Goal: Task Accomplishment & Management: Manage account settings

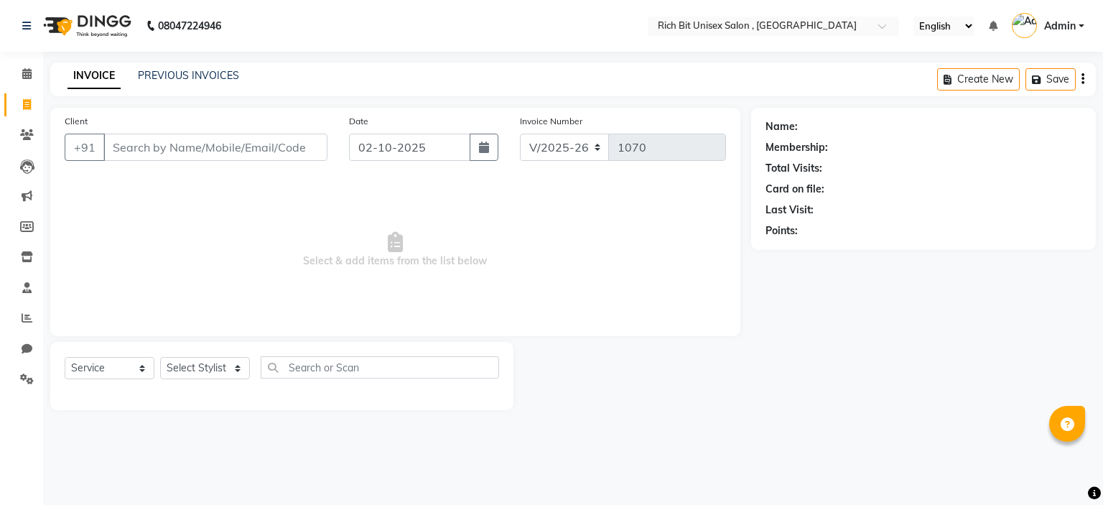
select select "7834"
select select "service"
type input "8387047891"
click at [281, 140] on span "Add Client" at bounding box center [290, 147] width 57 height 14
select select "22"
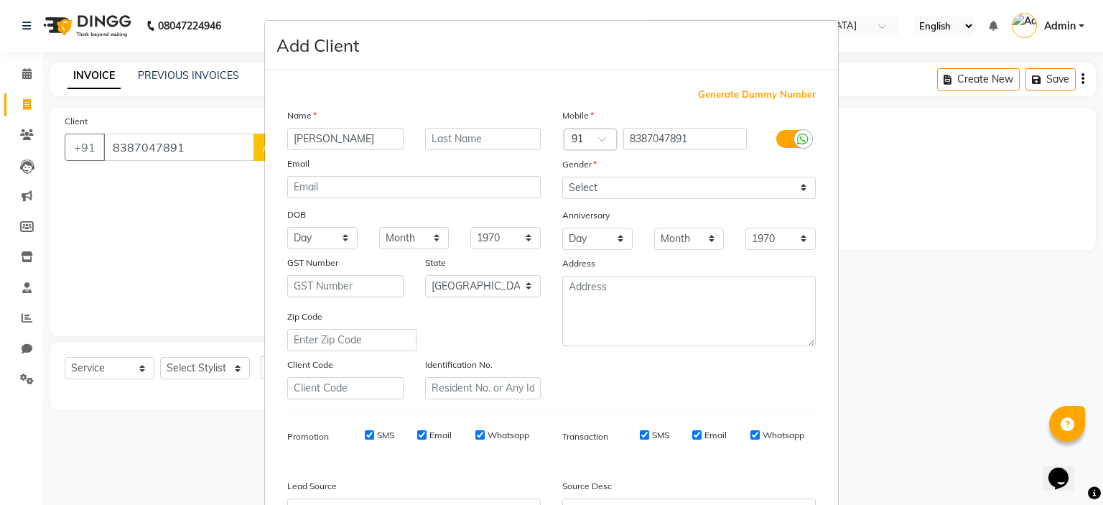
type input "[PERSON_NAME]"
click at [474, 143] on input "text" at bounding box center [483, 139] width 116 height 22
type input "Mishra"
click at [602, 182] on select "Select [DEMOGRAPHIC_DATA] [DEMOGRAPHIC_DATA] Other Prefer Not To Say" at bounding box center [688, 188] width 253 height 22
select select "[DEMOGRAPHIC_DATA]"
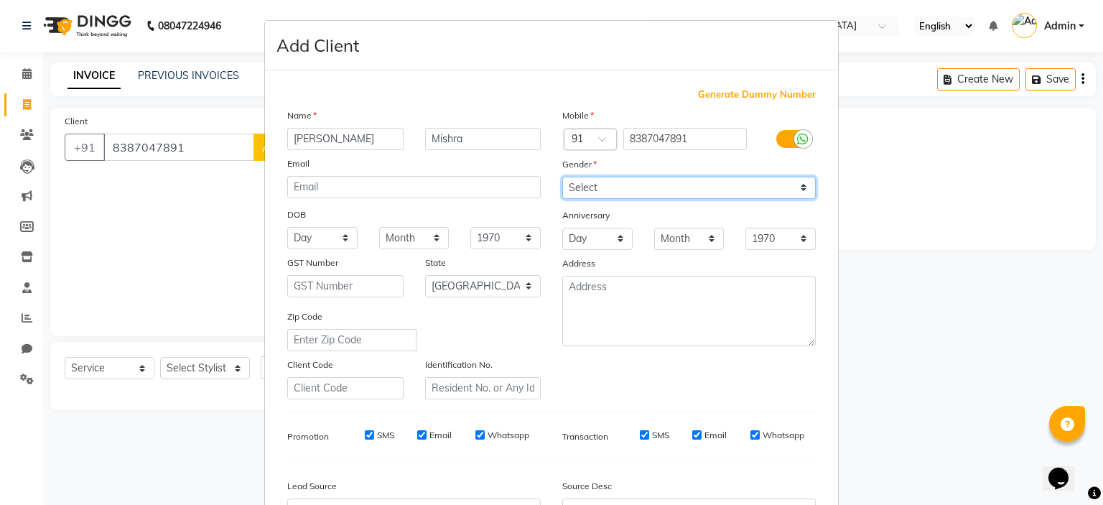
click at [562, 177] on select "Select [DEMOGRAPHIC_DATA] [DEMOGRAPHIC_DATA] Other Prefer Not To Say" at bounding box center [688, 188] width 253 height 22
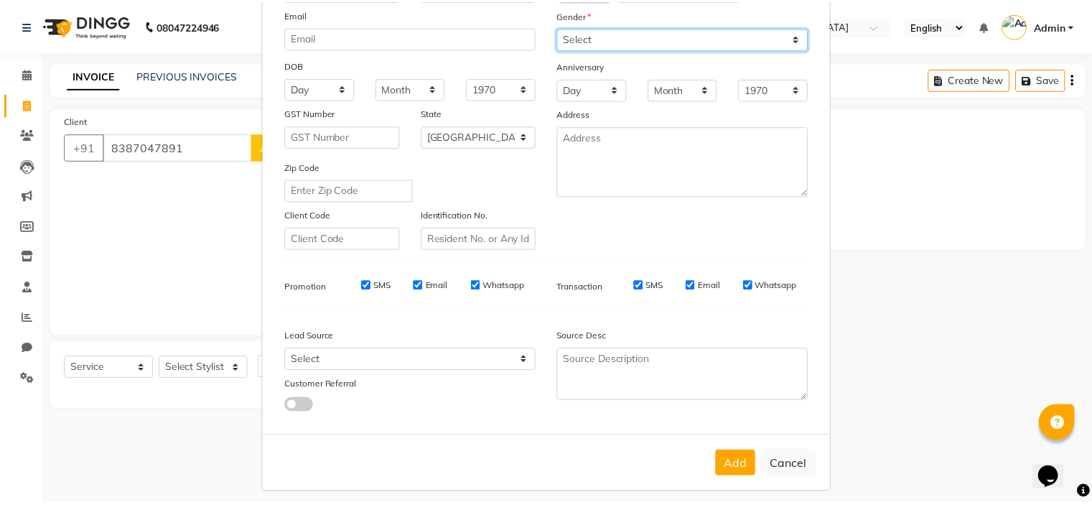
scroll to position [164, 0]
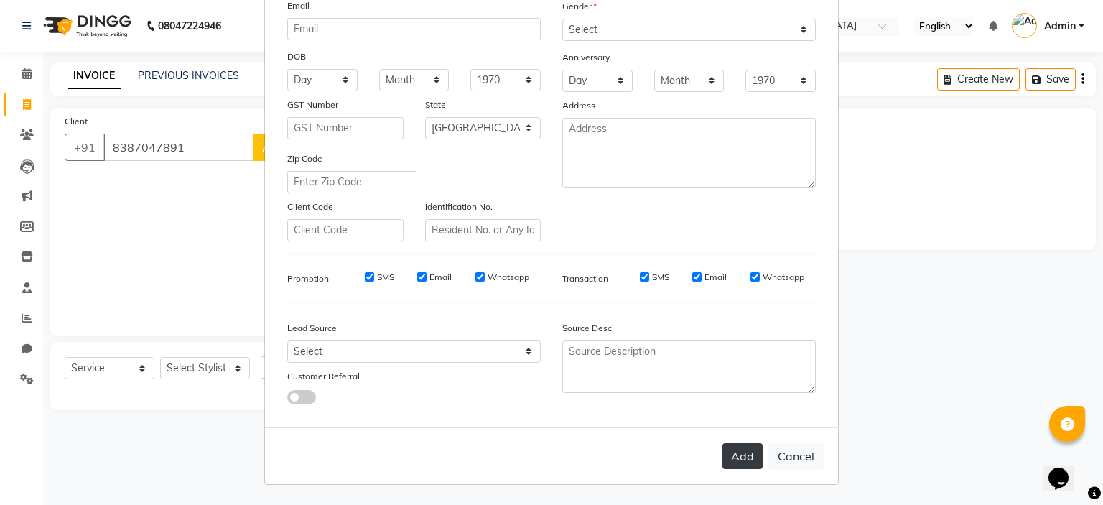
click at [740, 447] on button "Add" at bounding box center [742, 456] width 40 height 26
select select
select select "null"
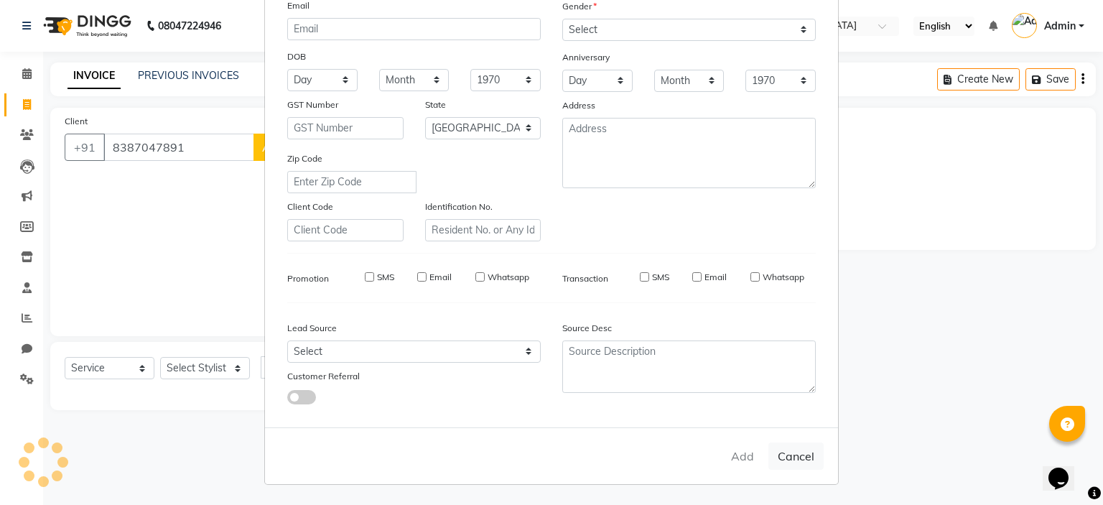
select select
checkbox input "false"
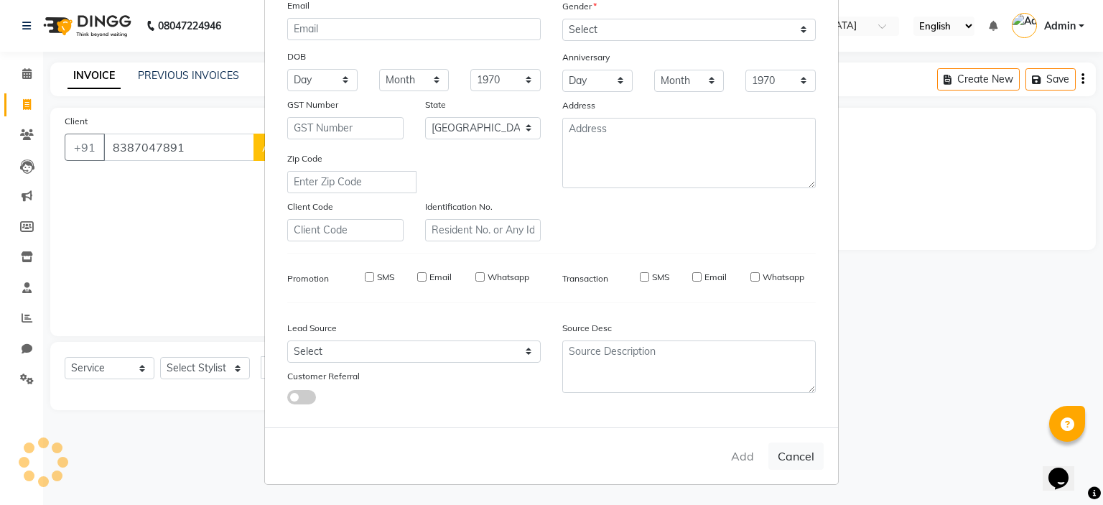
checkbox input "false"
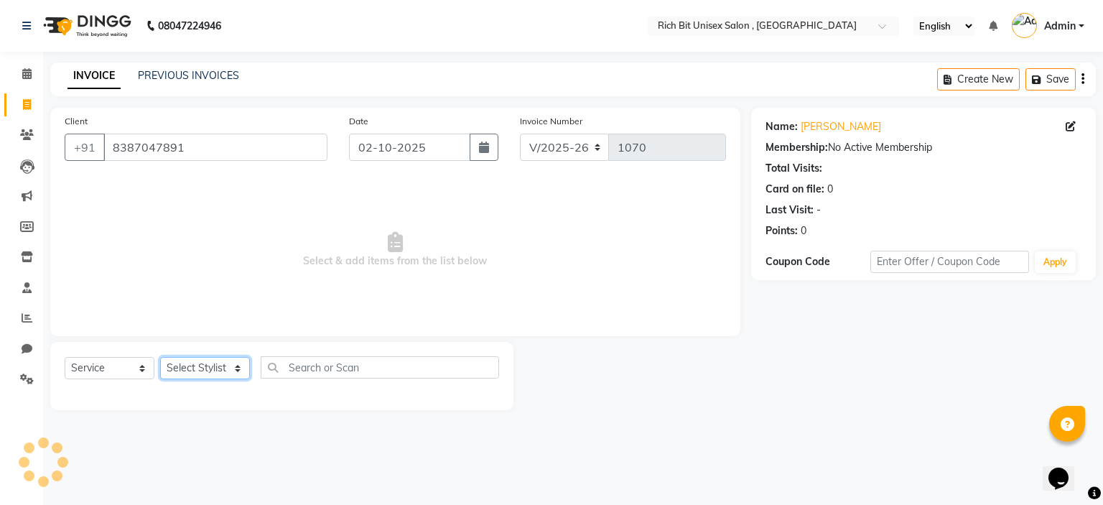
click at [220, 376] on select "Select Stylist [PERSON_NAME] [PERSON_NAME]" at bounding box center [205, 368] width 90 height 22
select select "70823"
click at [160, 358] on select "Select Stylist [PERSON_NAME] [PERSON_NAME]" at bounding box center [205, 368] width 90 height 22
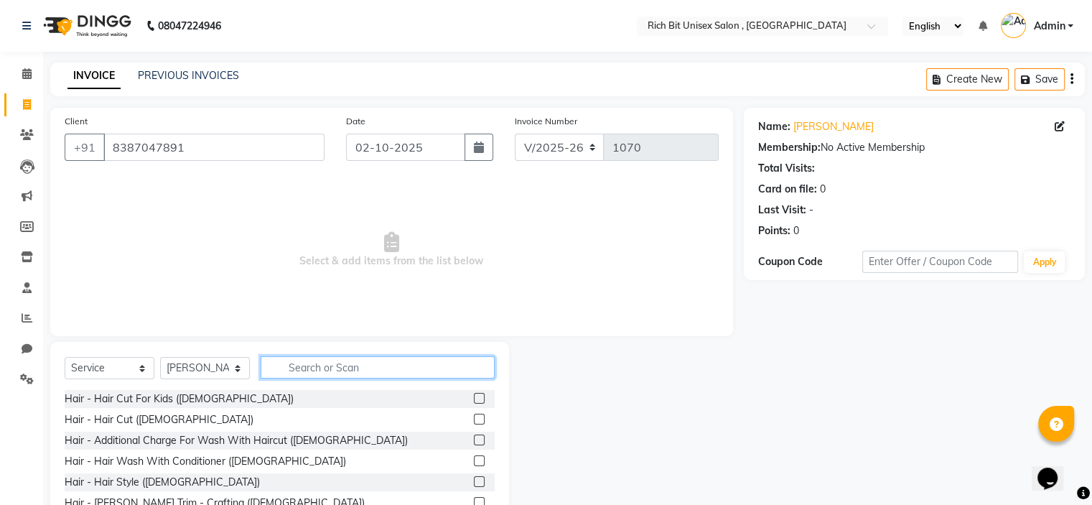
click at [331, 368] on input "text" at bounding box center [378, 367] width 234 height 22
type input "a"
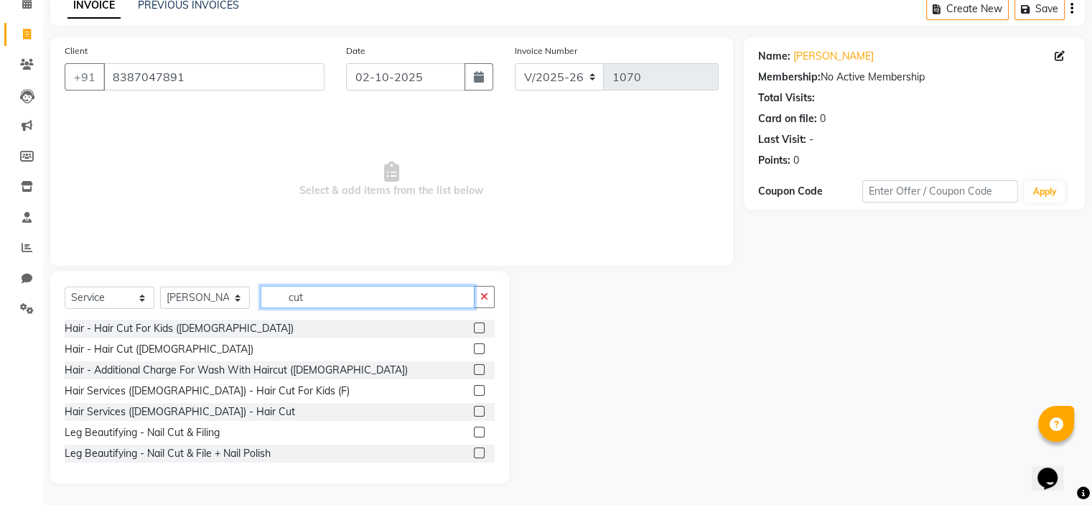
type input "cut"
click at [474, 414] on label at bounding box center [479, 411] width 11 height 11
click at [474, 414] on input "checkbox" at bounding box center [478, 411] width 9 height 9
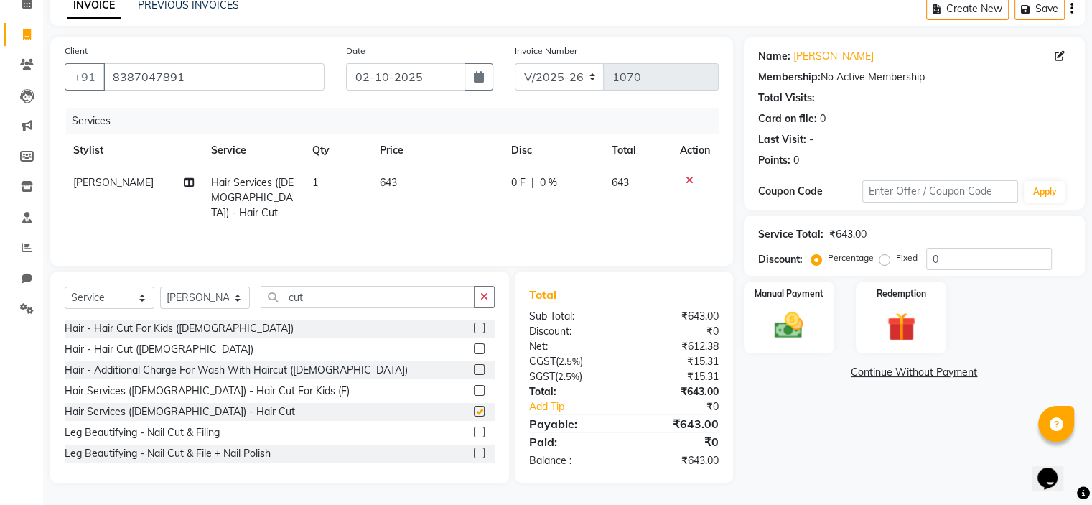
checkbox input "false"
drag, startPoint x: 205, startPoint y: 295, endPoint x: 205, endPoint y: 308, distance: 12.9
click at [205, 295] on select "Select Stylist [PERSON_NAME] [PERSON_NAME]" at bounding box center [205, 297] width 90 height 22
select select "70870"
click at [160, 287] on select "Select Stylist [PERSON_NAME] [PERSON_NAME]" at bounding box center [205, 297] width 90 height 22
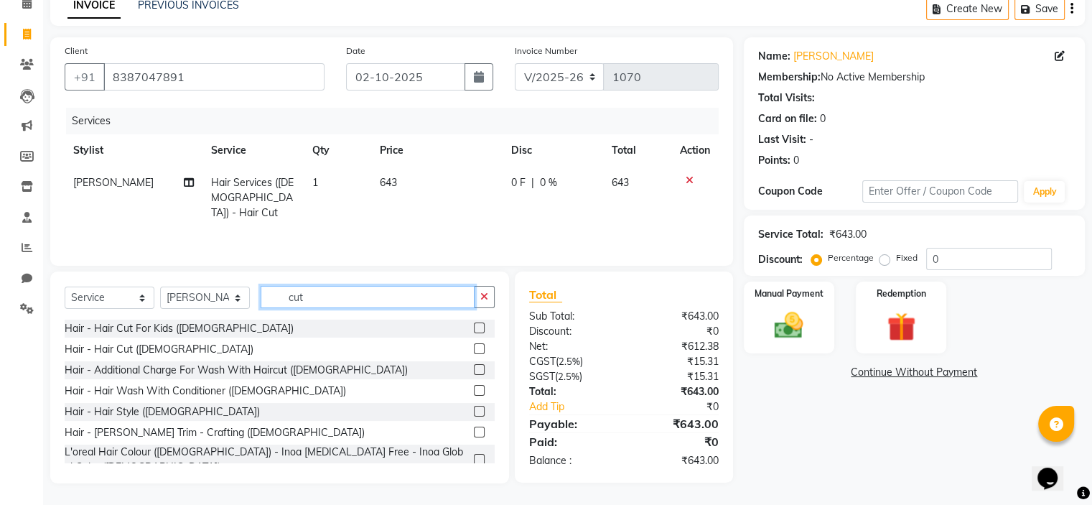
click at [313, 298] on input "cut" at bounding box center [368, 297] width 214 height 22
type input "c"
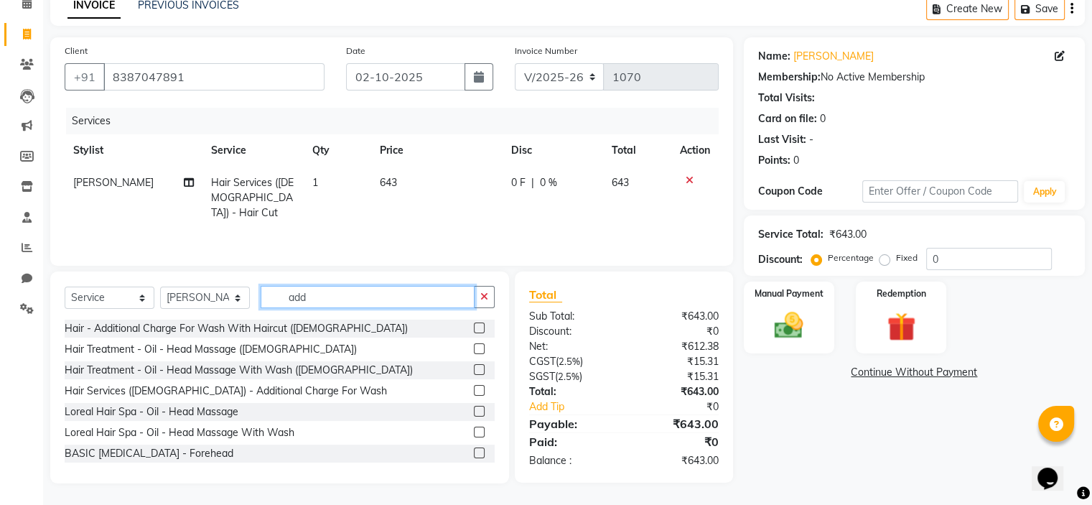
scroll to position [70, 0]
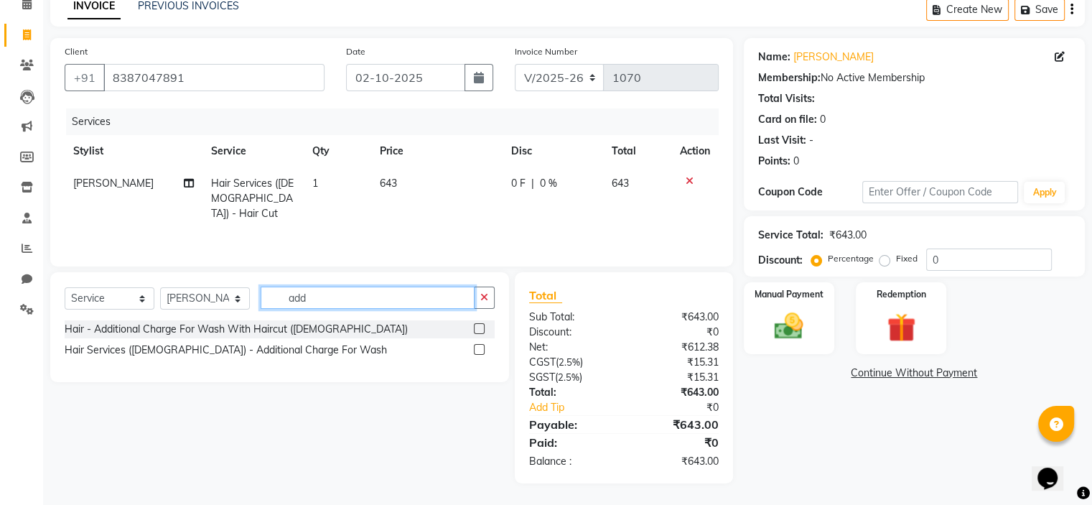
type input "add"
click at [477, 351] on label at bounding box center [479, 349] width 11 height 11
click at [477, 351] on input "checkbox" at bounding box center [478, 349] width 9 height 9
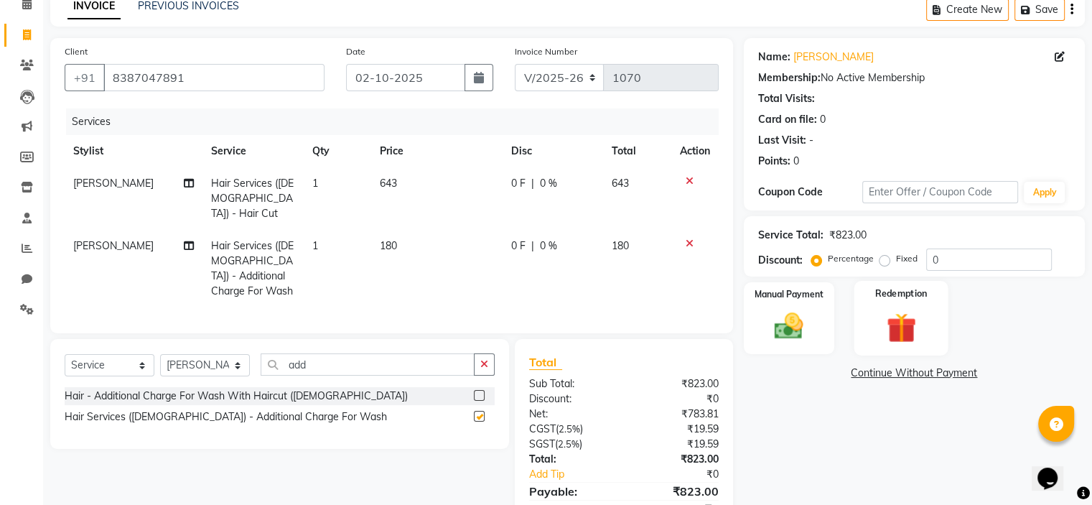
checkbox input "false"
click at [974, 262] on input "0" at bounding box center [989, 259] width 126 height 22
type input "030"
click at [519, 238] on span "54 F" at bounding box center [519, 245] width 20 height 15
select select "70870"
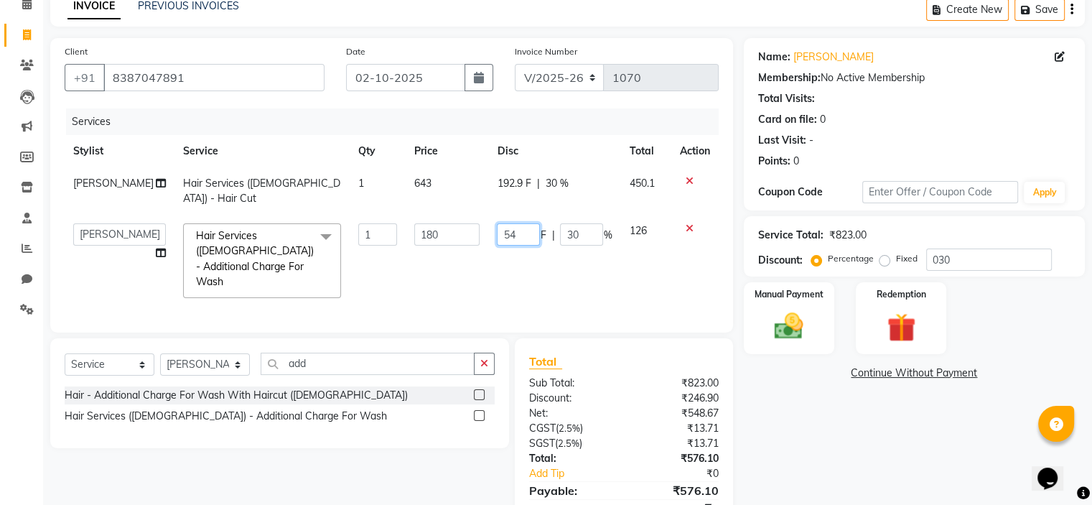
click at [519, 233] on input "54" at bounding box center [518, 234] width 43 height 22
type input "5"
type input "60"
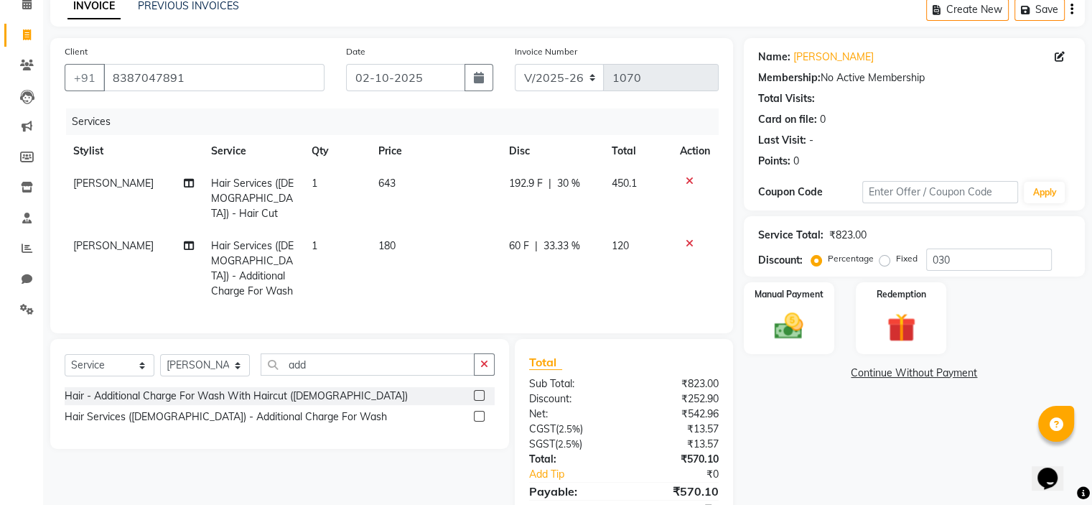
click at [522, 258] on td "60 F | 33.33 %" at bounding box center [551, 269] width 103 height 78
select select "70870"
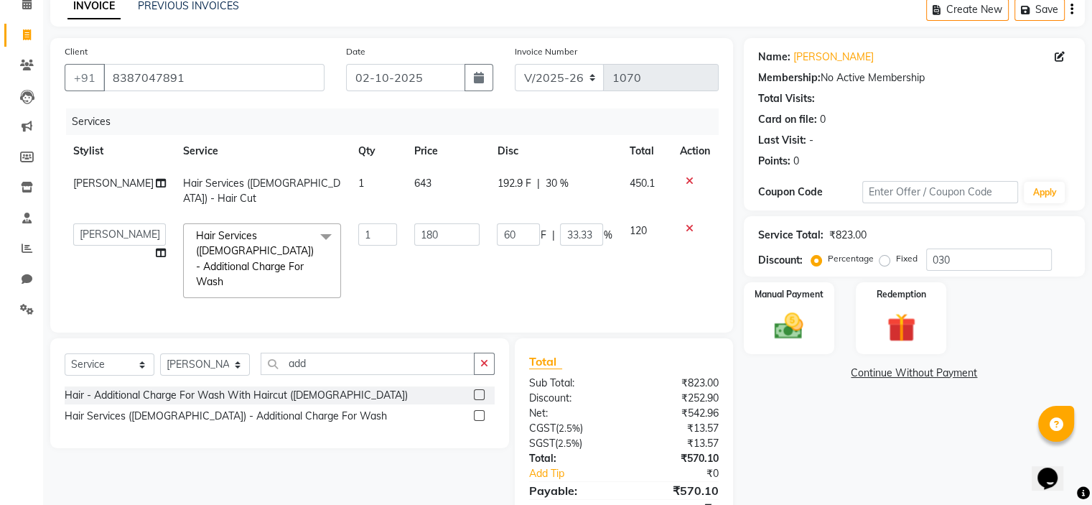
scroll to position [131, 0]
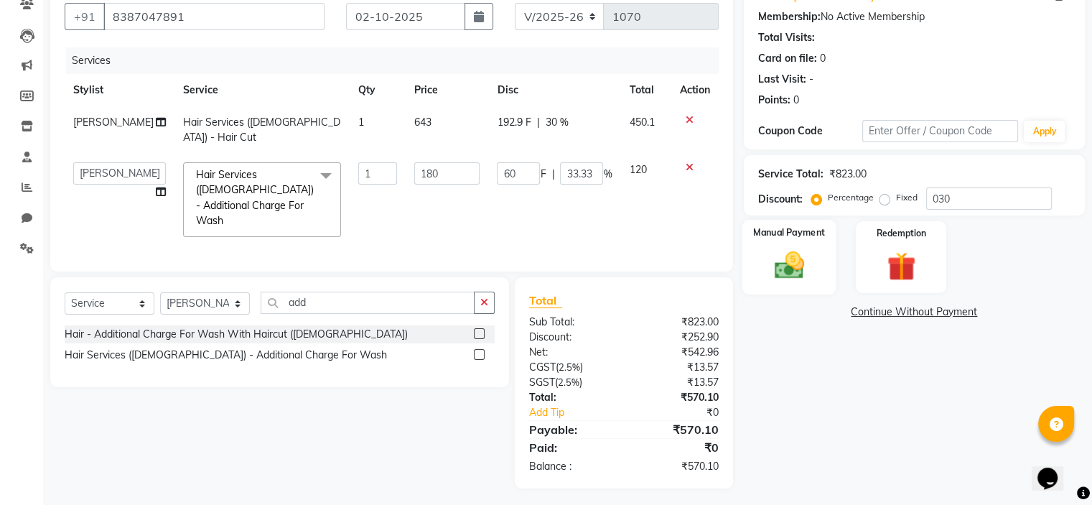
click at [769, 272] on img at bounding box center [789, 265] width 48 height 34
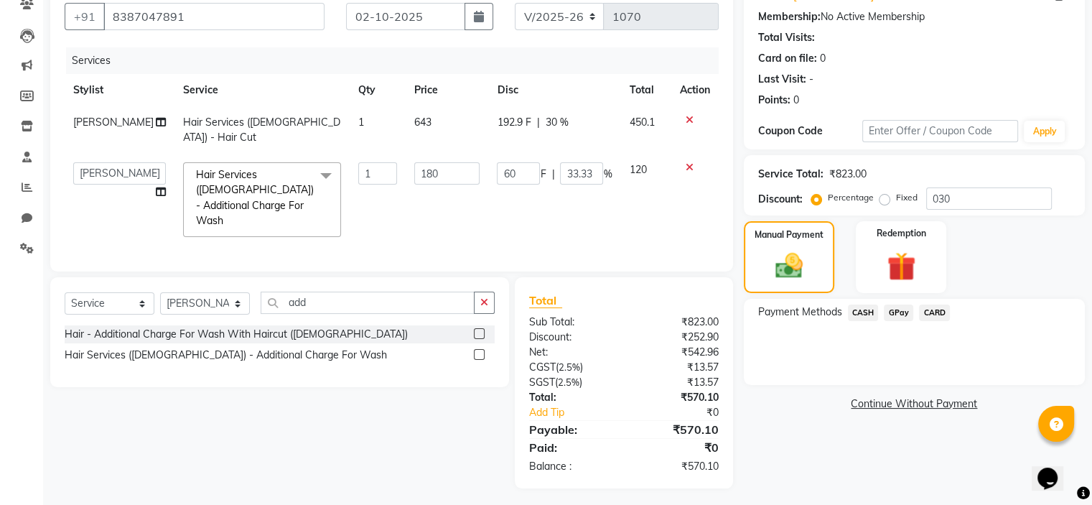
click at [896, 314] on span "GPay" at bounding box center [898, 312] width 29 height 17
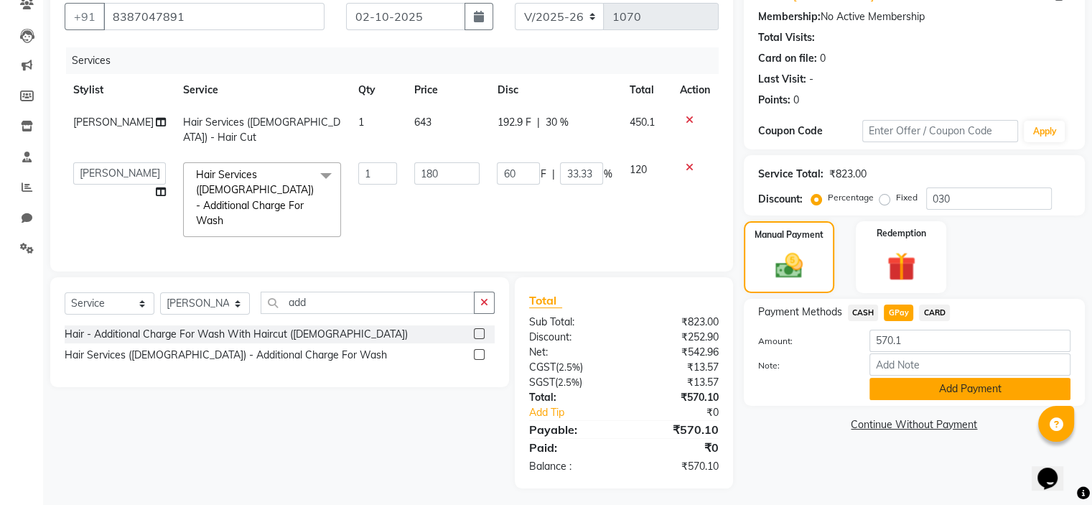
click at [930, 380] on button "Add Payment" at bounding box center [970, 389] width 201 height 22
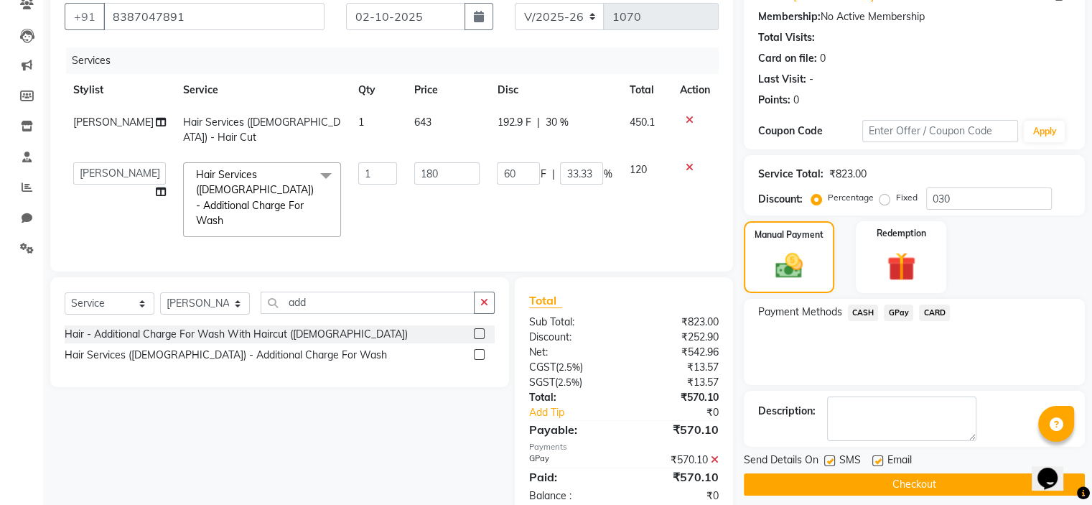
scroll to position [161, 0]
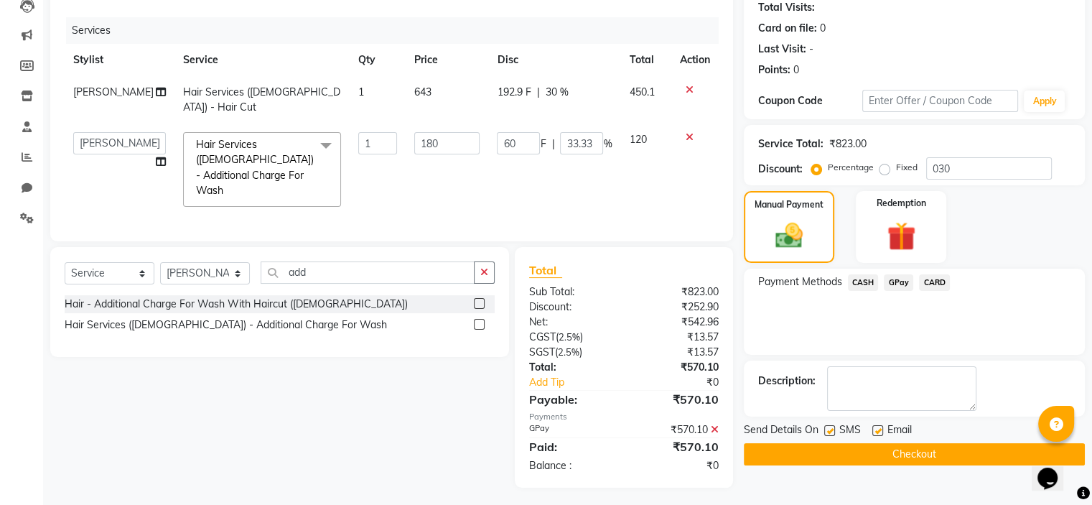
click at [829, 427] on label at bounding box center [829, 430] width 11 height 11
click at [829, 427] on input "checkbox" at bounding box center [828, 431] width 9 height 9
checkbox input "false"
click at [836, 456] on button "Checkout" at bounding box center [914, 454] width 341 height 22
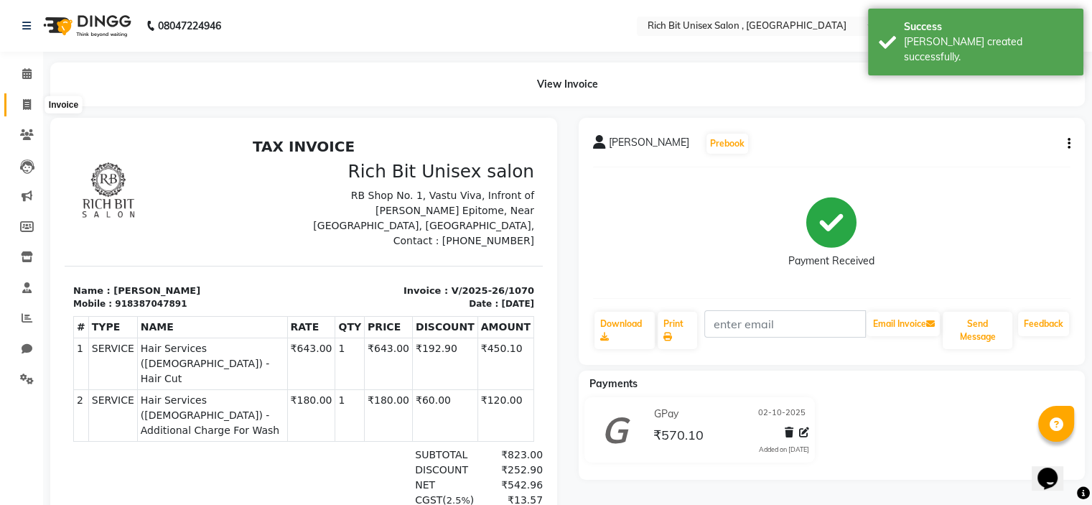
click at [26, 102] on icon at bounding box center [27, 104] width 8 height 11
select select "service"
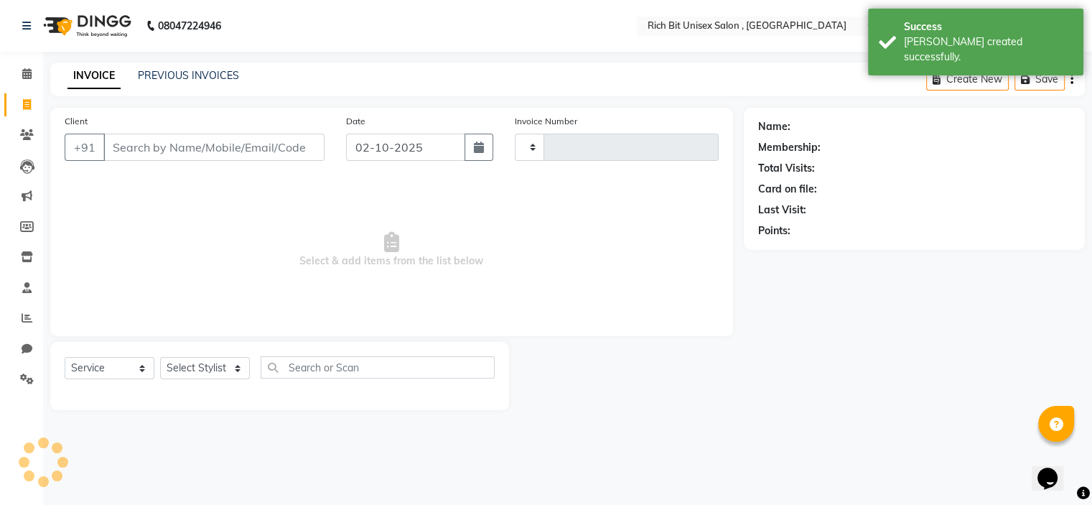
type input "1071"
select select "7834"
click at [159, 149] on input "Client" at bounding box center [215, 147] width 224 height 27
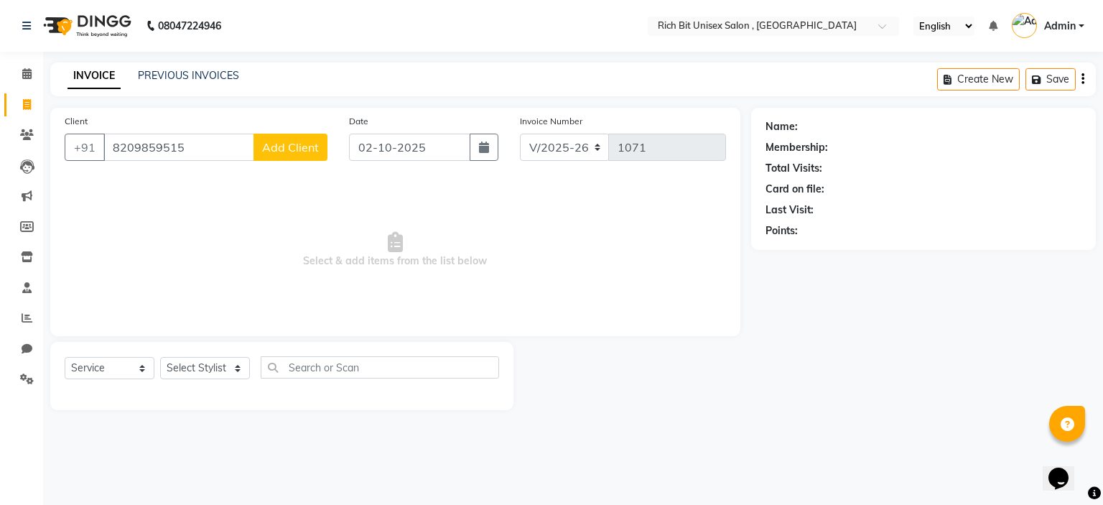
type input "8209859515"
click at [296, 151] on span "Add Client" at bounding box center [290, 147] width 57 height 14
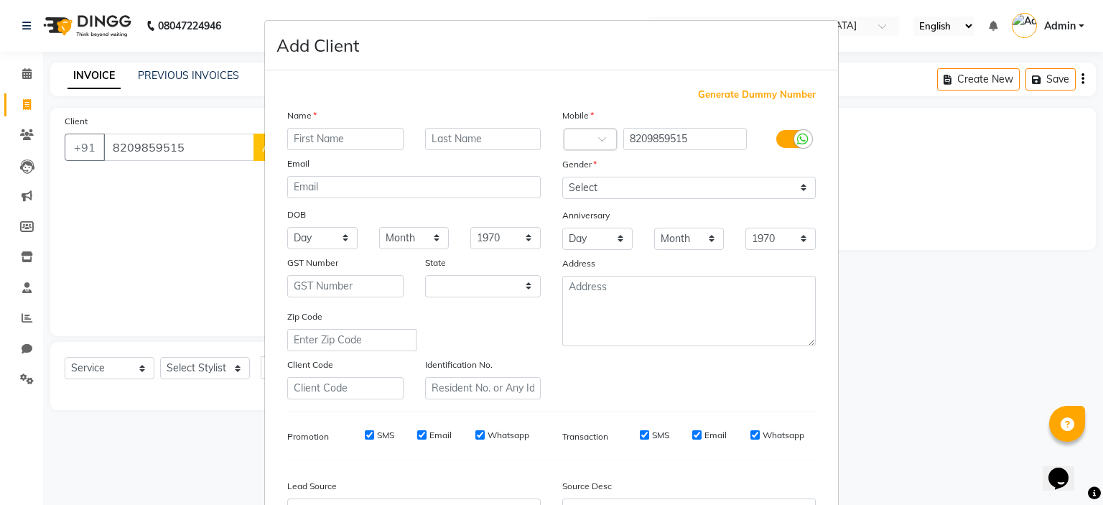
select select "22"
type input "A"
type input "Tej"
click at [433, 139] on input "text" at bounding box center [483, 139] width 116 height 22
type input "[DEMOGRAPHIC_DATA]"
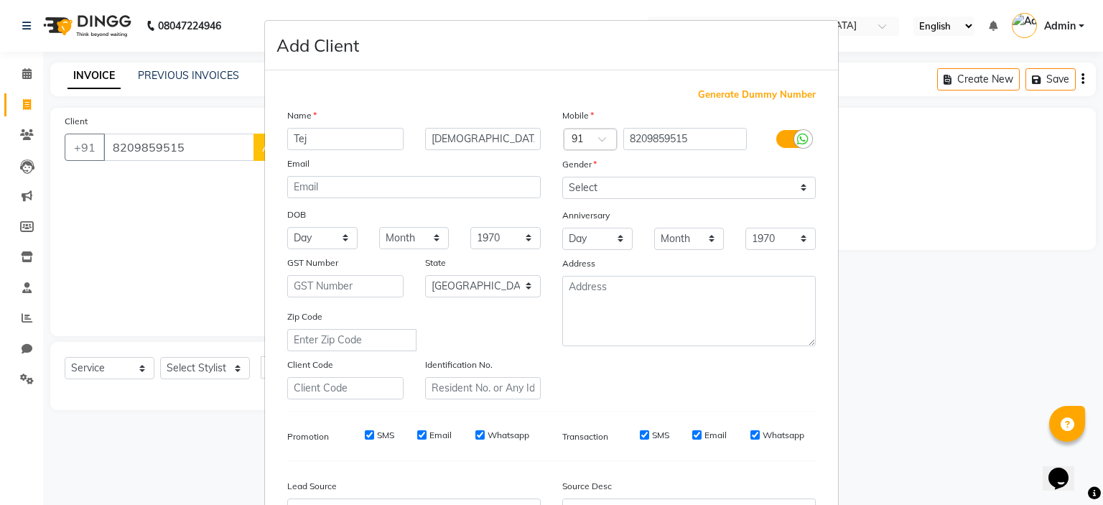
click at [594, 201] on div "Mobile Country Code × 91 8209859515 Gender Select [DEMOGRAPHIC_DATA] [DEMOGRAPH…" at bounding box center [688, 254] width 275 height 292
click at [597, 195] on select "Select [DEMOGRAPHIC_DATA] [DEMOGRAPHIC_DATA] Other Prefer Not To Say" at bounding box center [688, 188] width 253 height 22
select select "[DEMOGRAPHIC_DATA]"
click at [562, 177] on select "Select [DEMOGRAPHIC_DATA] [DEMOGRAPHIC_DATA] Other Prefer Not To Say" at bounding box center [688, 188] width 253 height 22
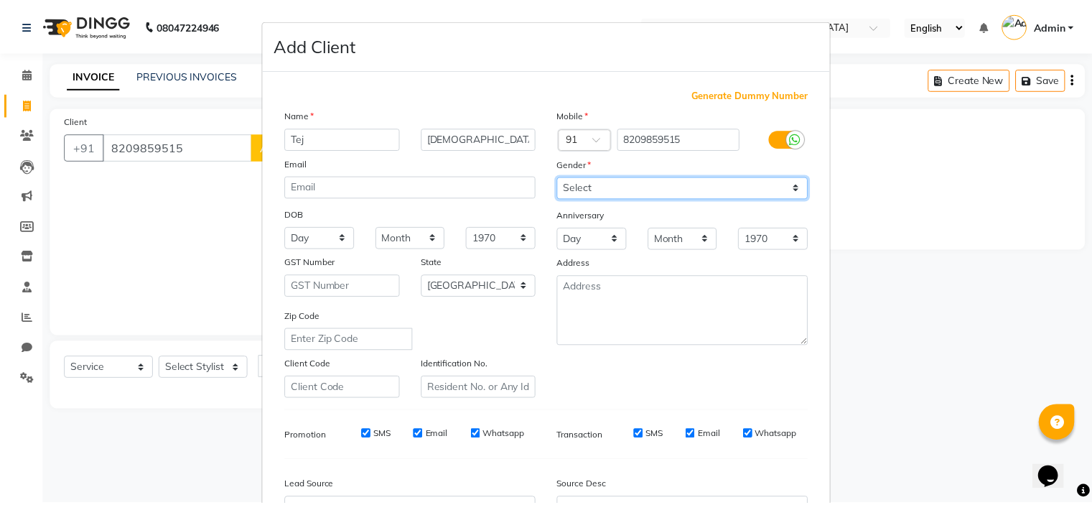
scroll to position [164, 0]
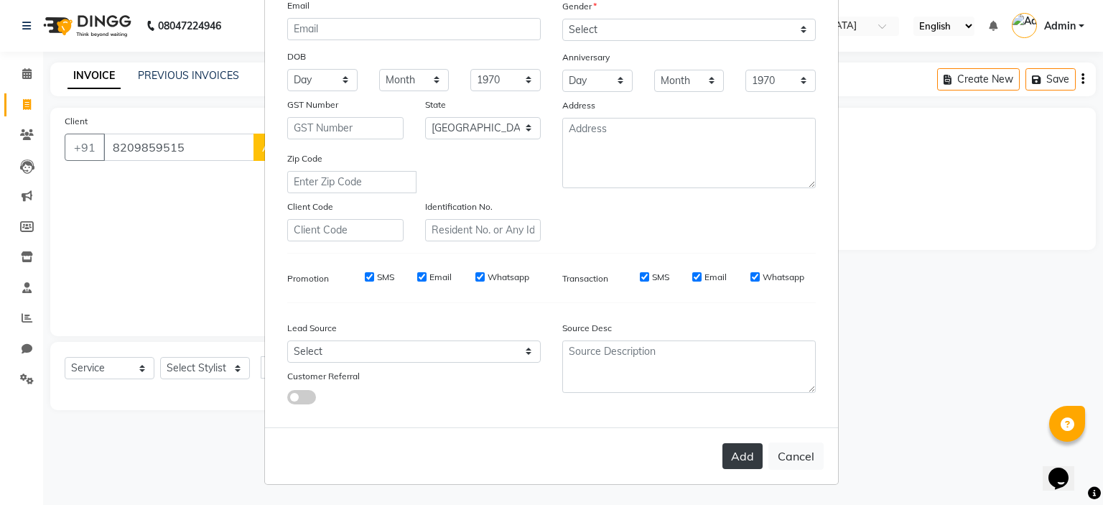
click at [738, 453] on button "Add" at bounding box center [742, 456] width 40 height 26
select select
select select "null"
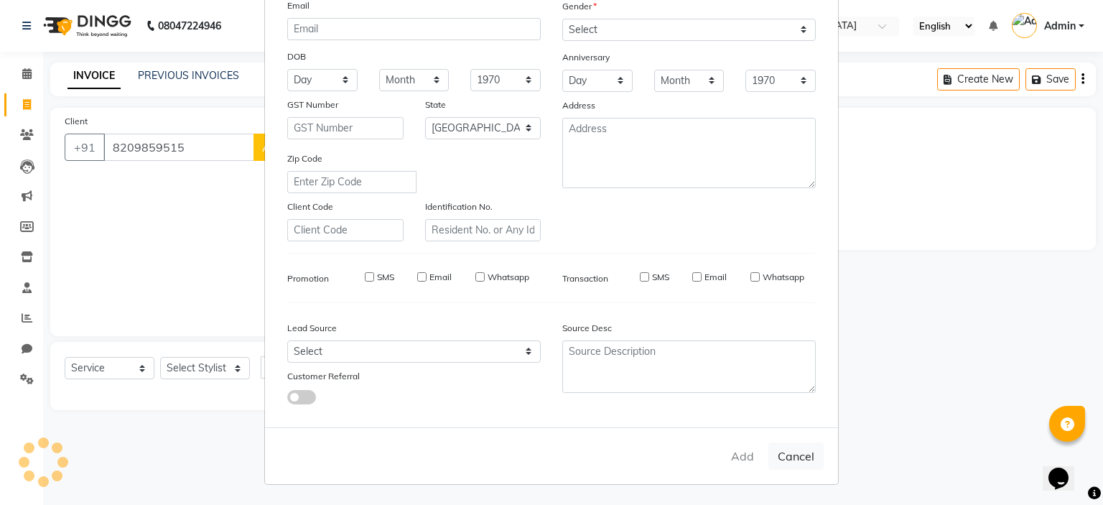
select select
checkbox input "false"
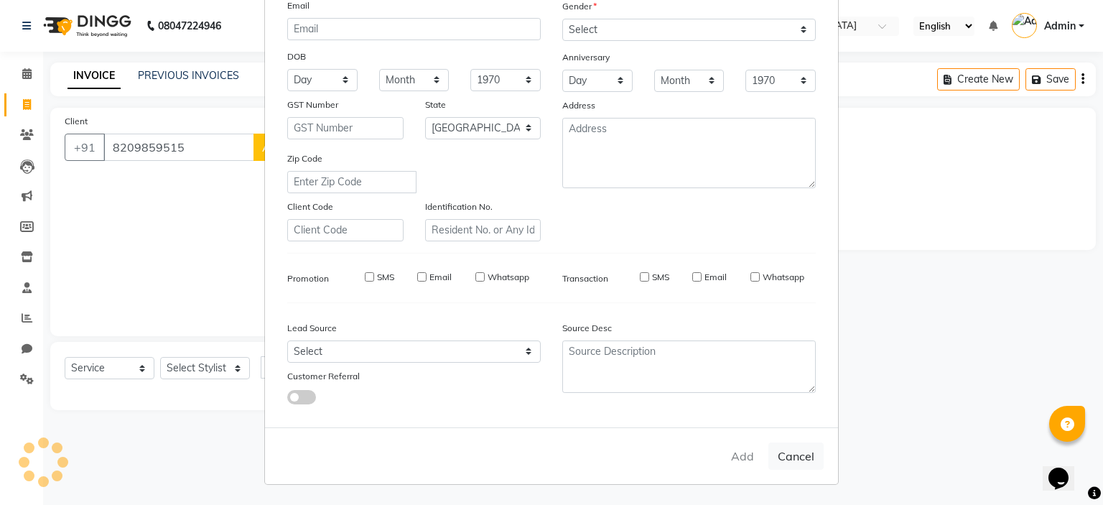
checkbox input "false"
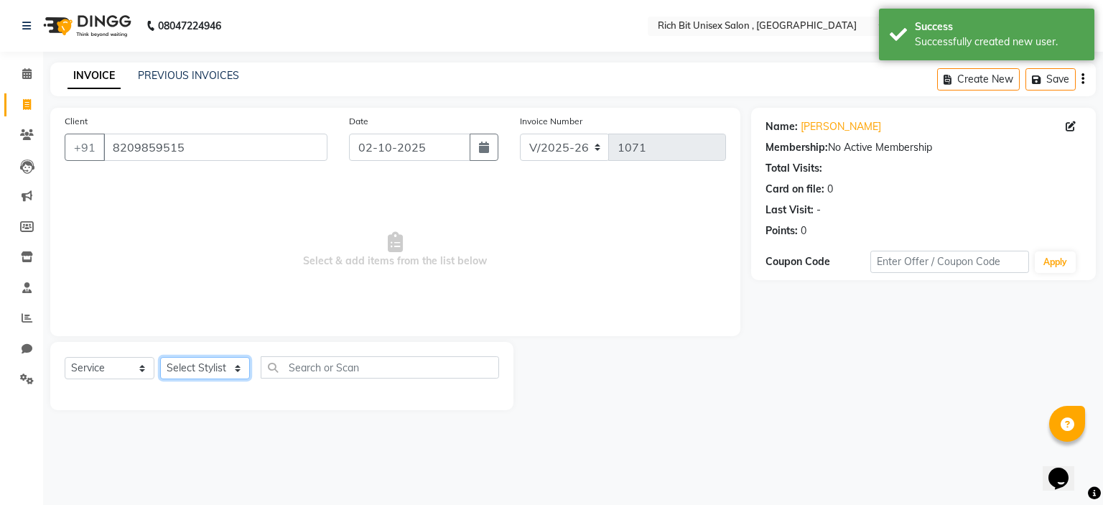
click at [200, 375] on select "Select Stylist [PERSON_NAME] [PERSON_NAME]" at bounding box center [205, 368] width 90 height 22
select select "70823"
click at [160, 358] on select "Select Stylist [PERSON_NAME] [PERSON_NAME]" at bounding box center [205, 368] width 90 height 22
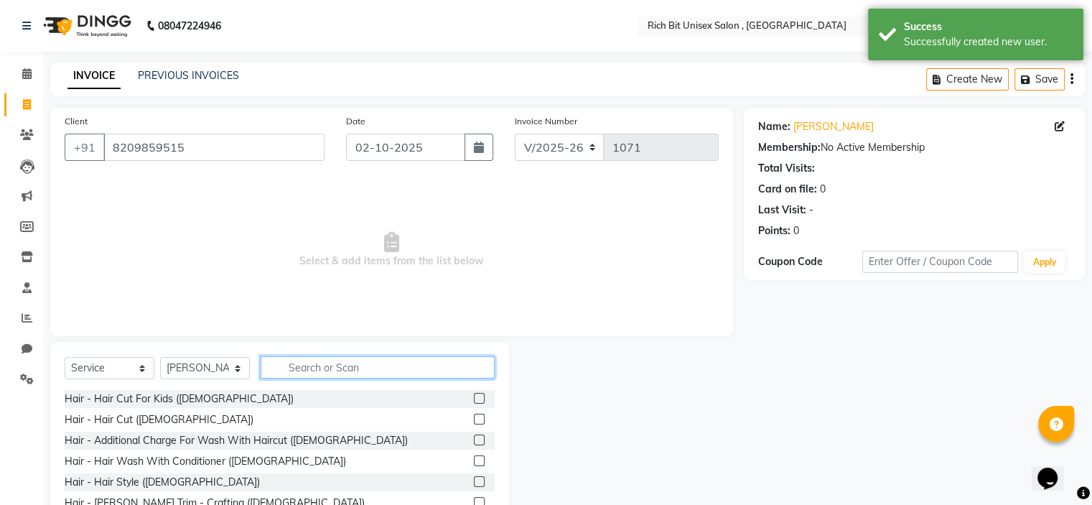
click at [314, 364] on input "text" at bounding box center [378, 367] width 234 height 22
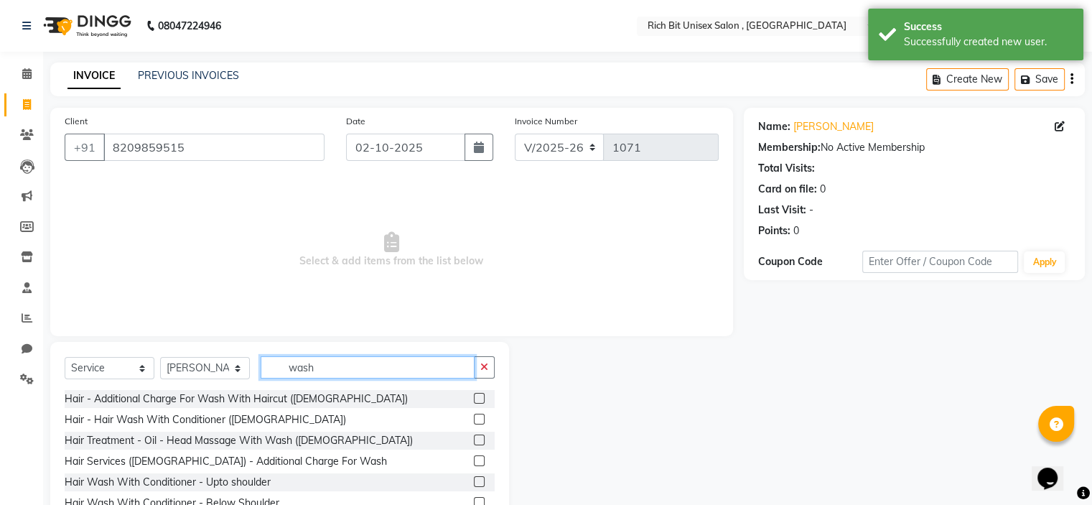
scroll to position [70, 0]
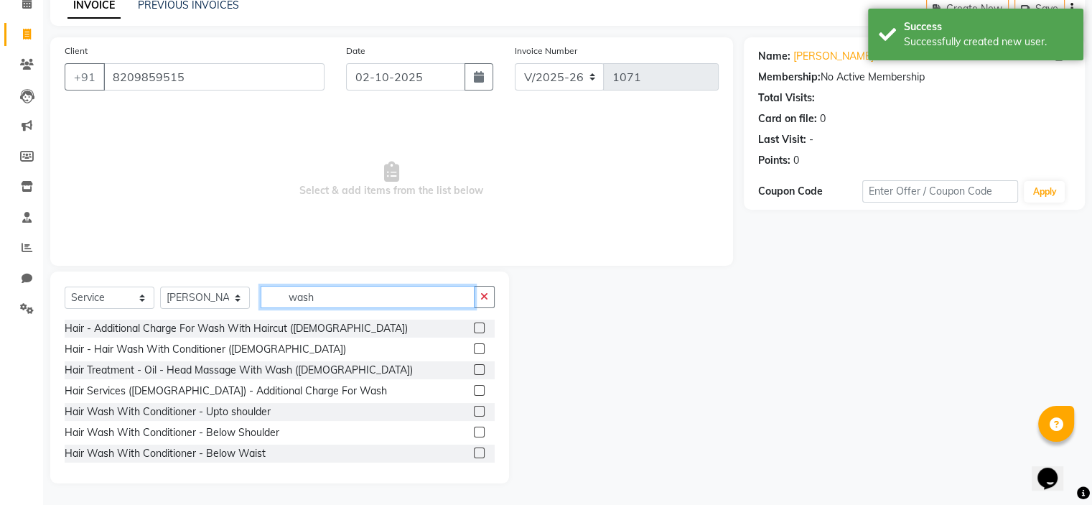
type input "wash"
click at [474, 432] on label at bounding box center [479, 432] width 11 height 11
click at [474, 432] on input "checkbox" at bounding box center [478, 432] width 9 height 9
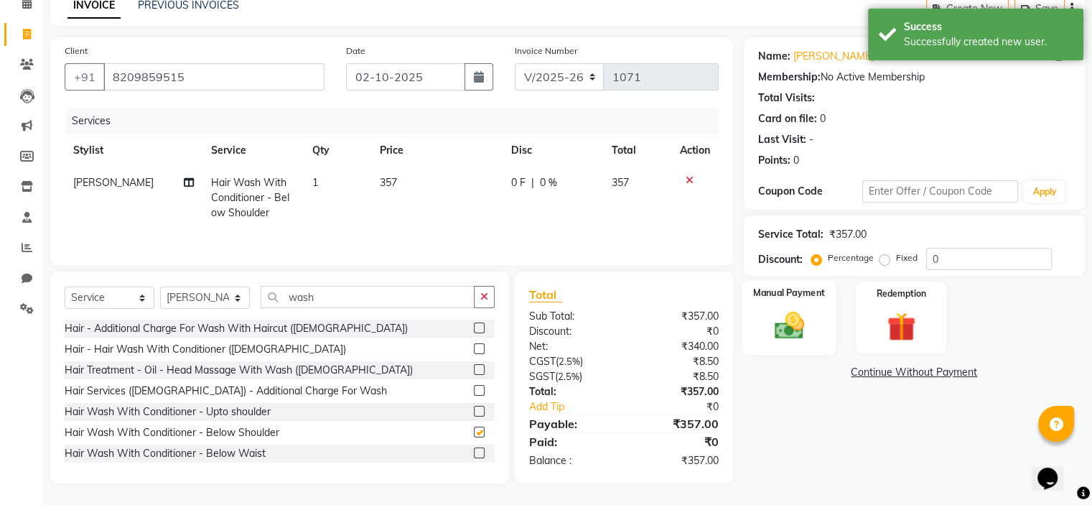
checkbox input "false"
click at [953, 261] on input "0" at bounding box center [989, 259] width 126 height 22
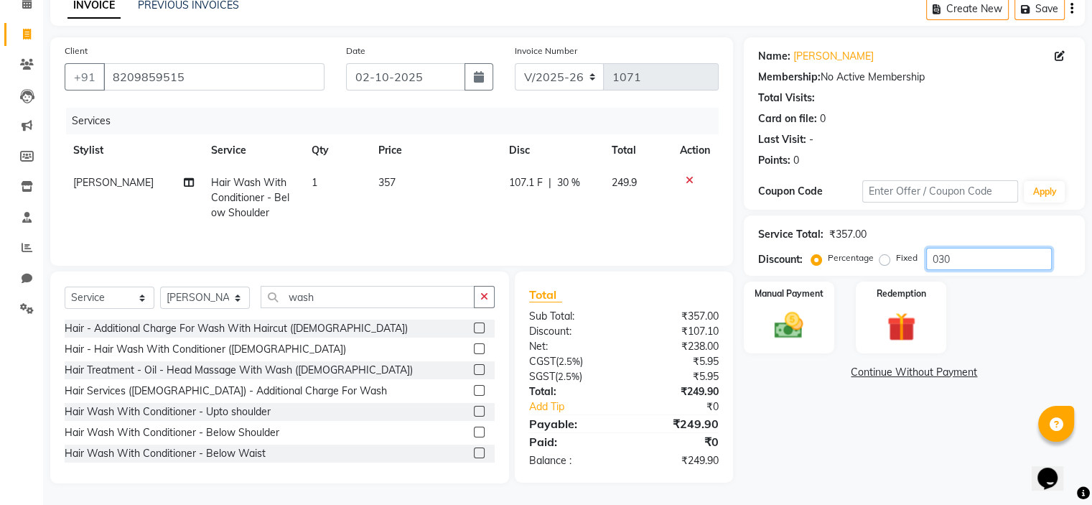
type input "030"
click at [526, 187] on span "107.1 F" at bounding box center [526, 182] width 34 height 15
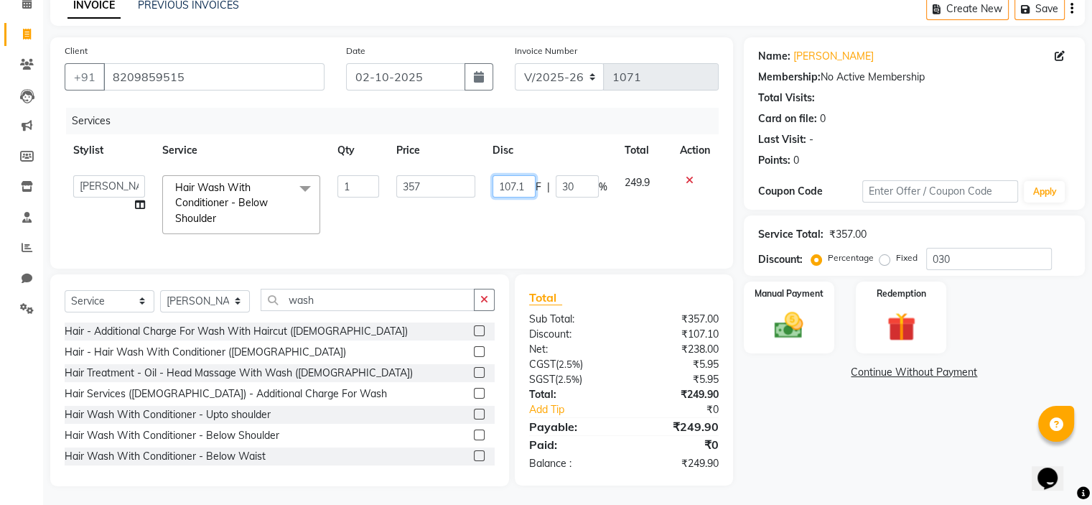
click at [531, 186] on input "107.1" at bounding box center [514, 186] width 43 height 22
type input "107"
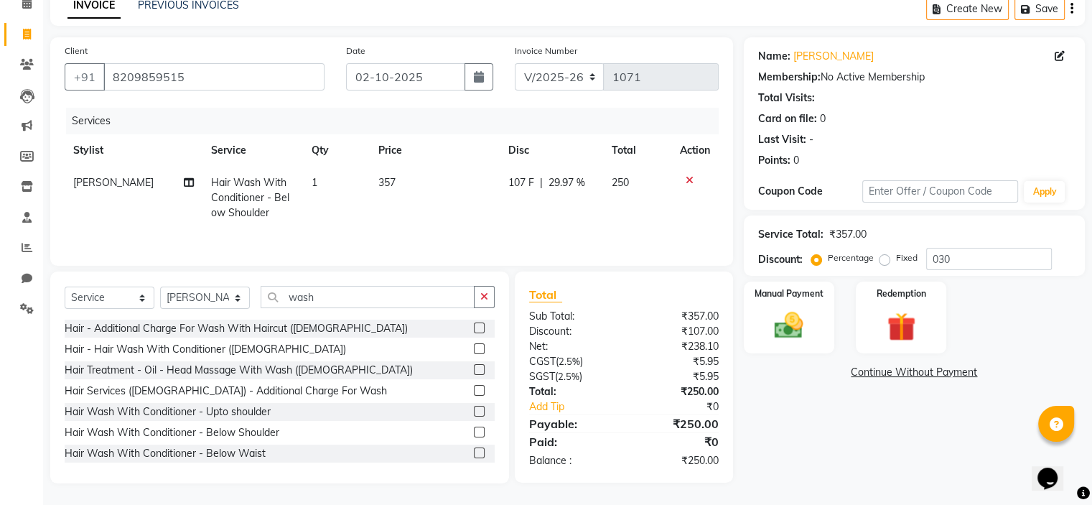
click at [528, 210] on td "107 F | 29.97 %" at bounding box center [551, 198] width 103 height 62
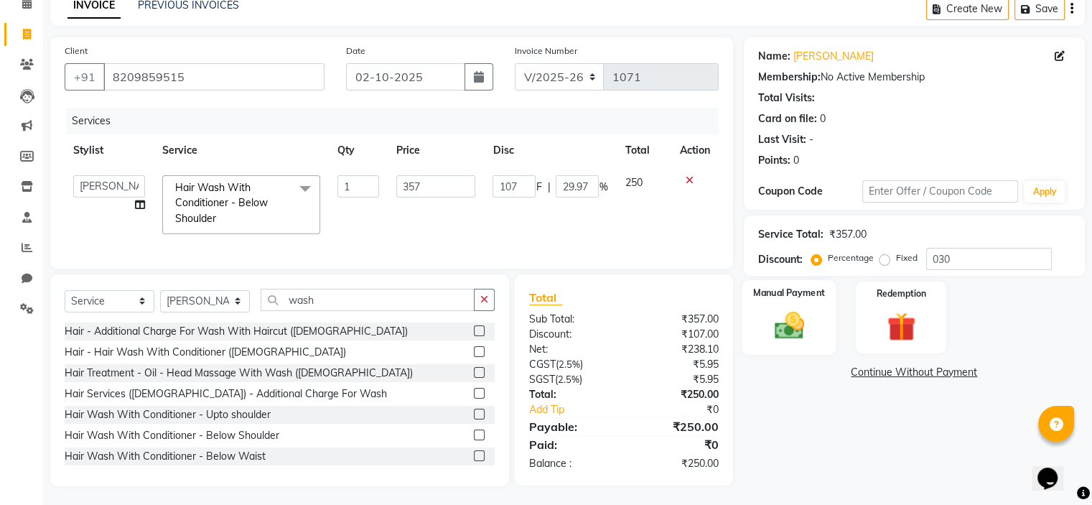
scroll to position [84, 0]
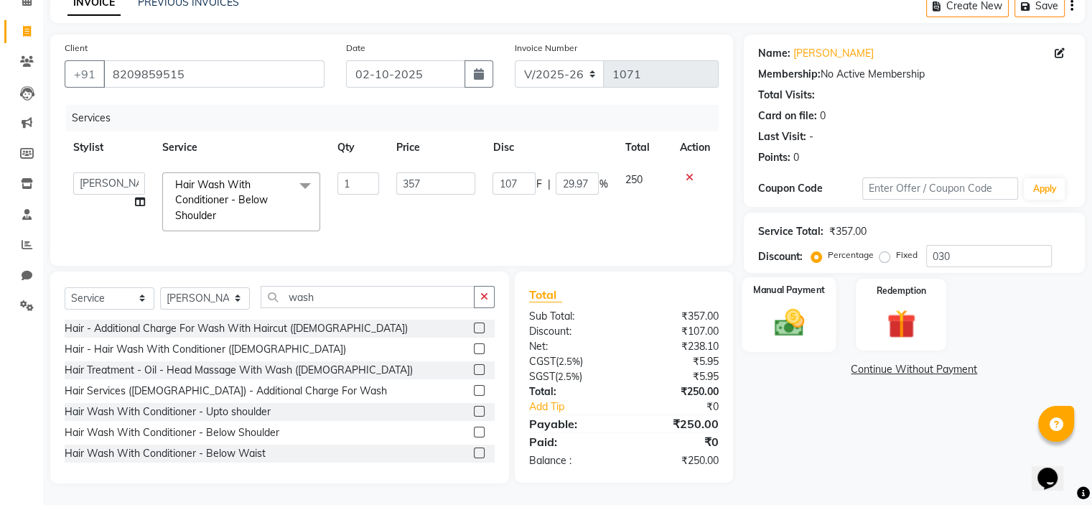
click at [765, 306] on img at bounding box center [789, 323] width 48 height 34
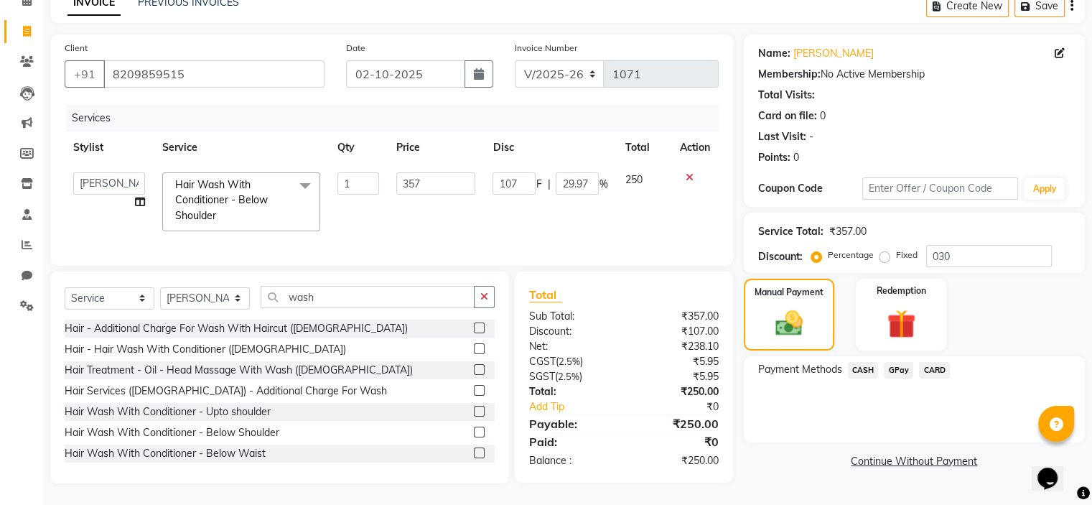
click at [894, 363] on span "GPay" at bounding box center [898, 370] width 29 height 17
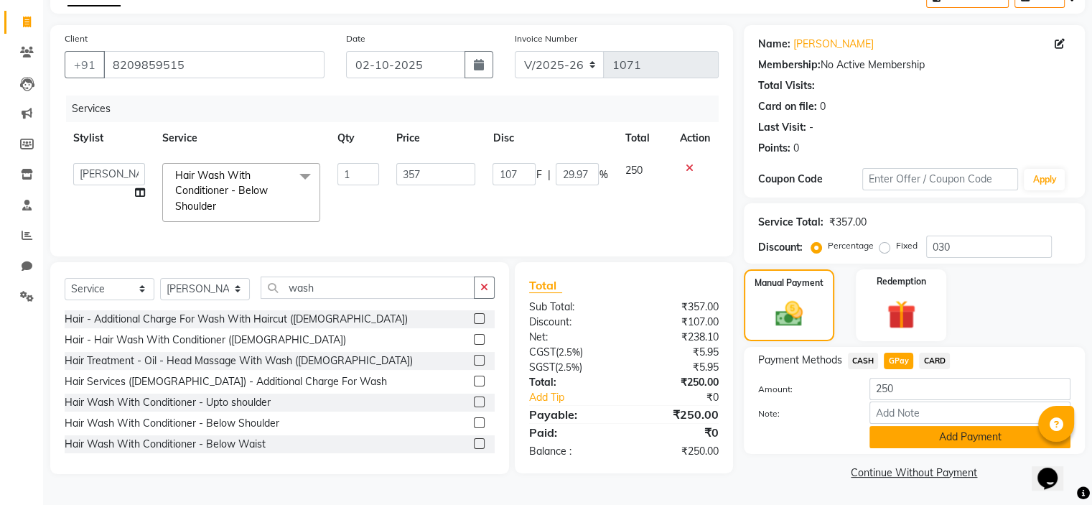
drag, startPoint x: 917, startPoint y: 433, endPoint x: 915, endPoint y: 413, distance: 20.2
click at [916, 433] on button "Add Payment" at bounding box center [970, 437] width 201 height 22
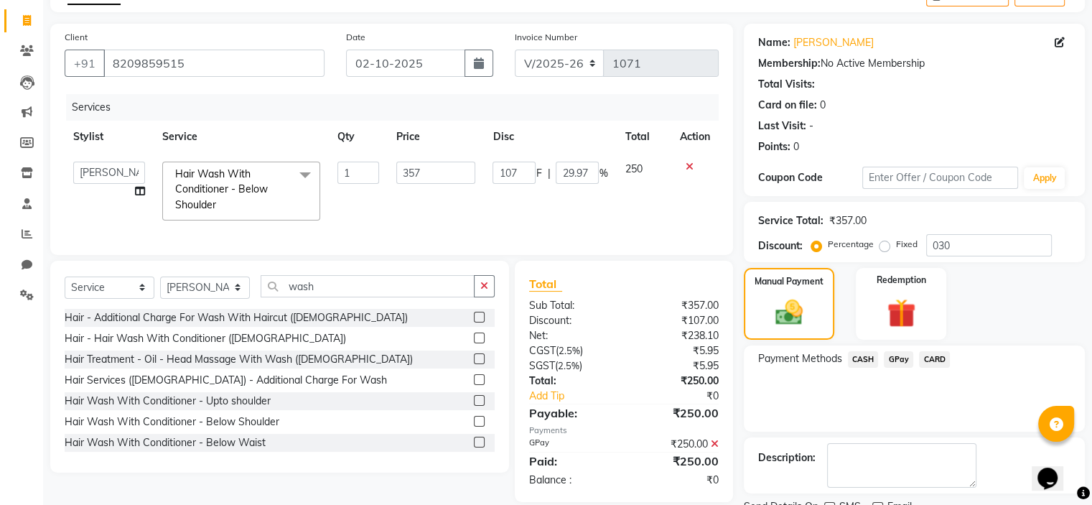
scroll to position [141, 0]
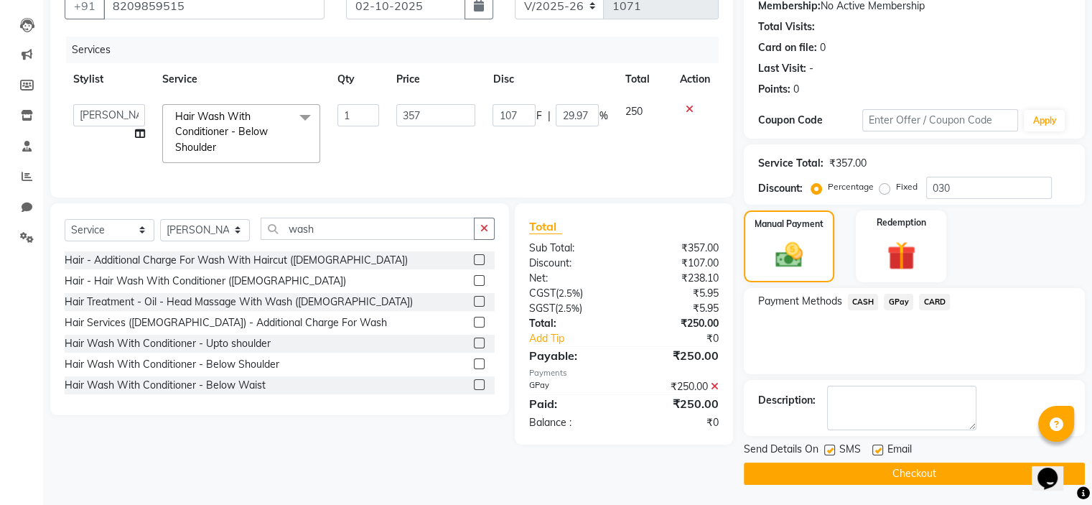
click at [833, 449] on label at bounding box center [829, 449] width 11 height 11
click at [833, 449] on input "checkbox" at bounding box center [828, 450] width 9 height 9
checkbox input "false"
click at [844, 485] on main "INVOICE PREVIOUS INVOICES Create New Save Client [PHONE_NUMBER] Date [DATE] Inv…" at bounding box center [567, 213] width 1049 height 585
click at [830, 466] on button "Checkout" at bounding box center [914, 473] width 341 height 22
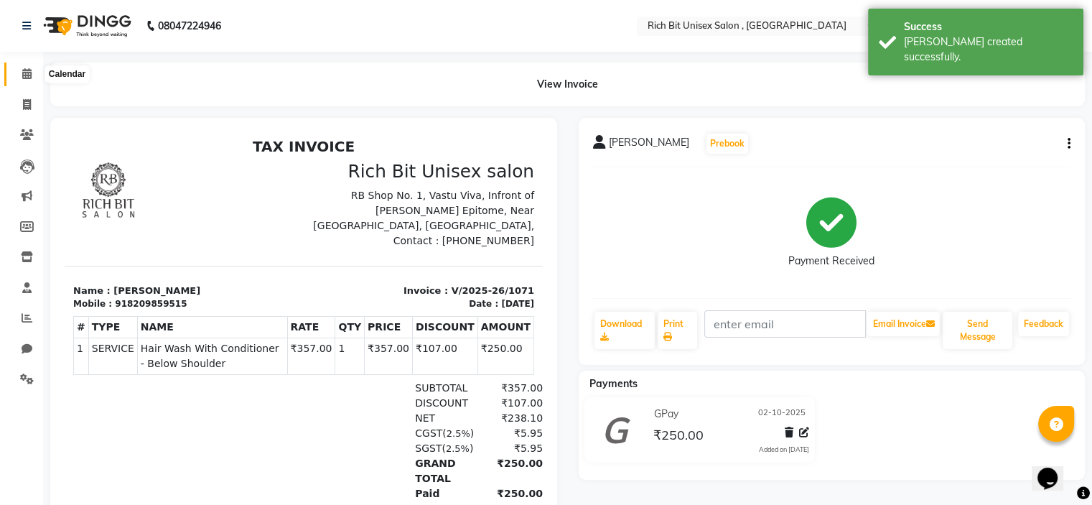
click at [28, 78] on icon at bounding box center [26, 73] width 9 height 11
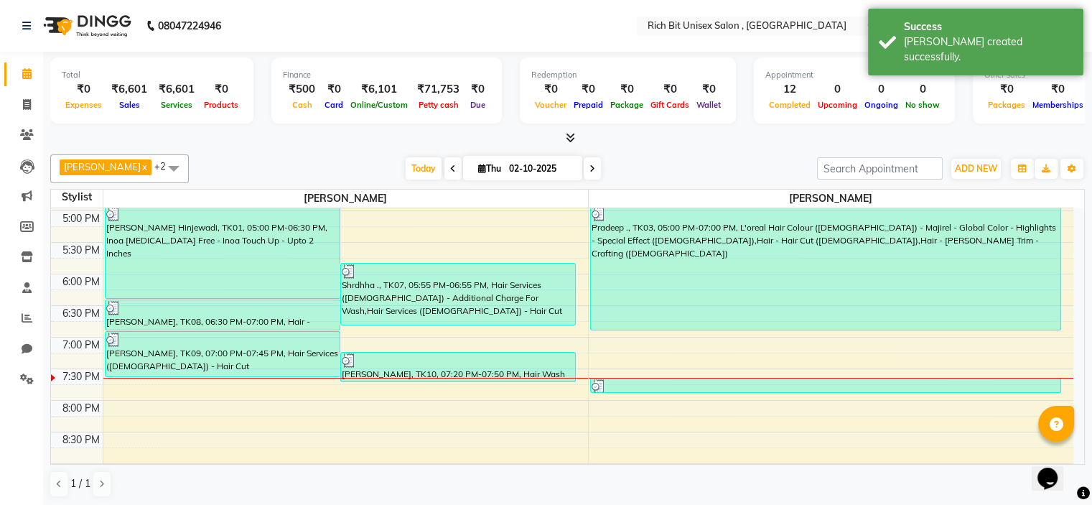
scroll to position [562, 0]
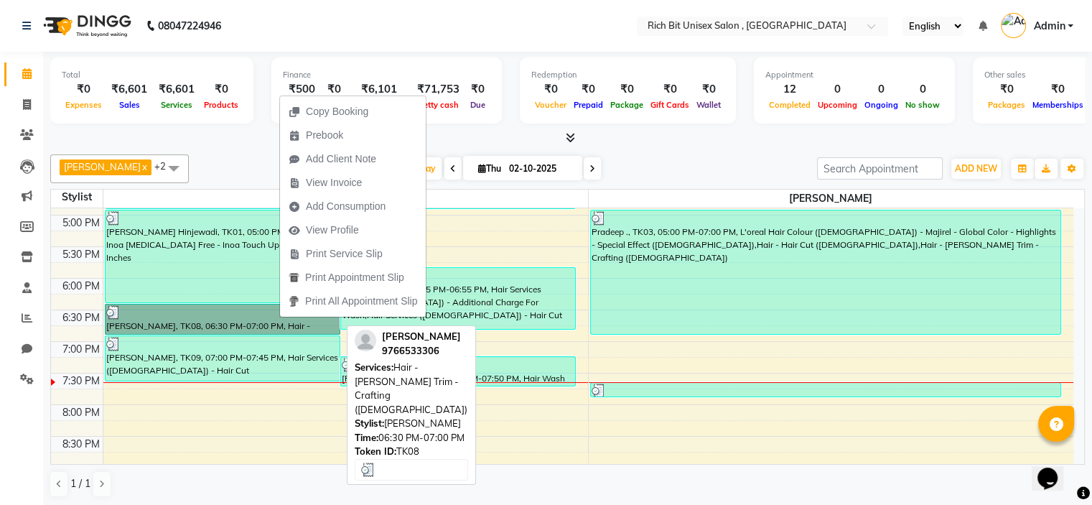
click at [245, 312] on link "[PERSON_NAME], TK08, 06:30 PM-07:00 PM, Hair - [PERSON_NAME] Trim - Crafting ([…" at bounding box center [223, 319] width 236 height 31
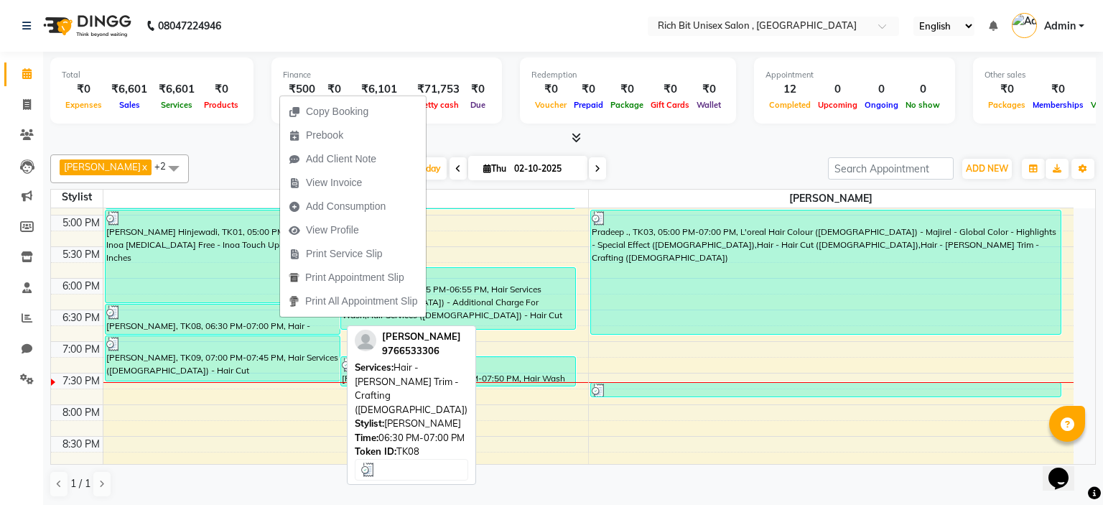
select select "3"
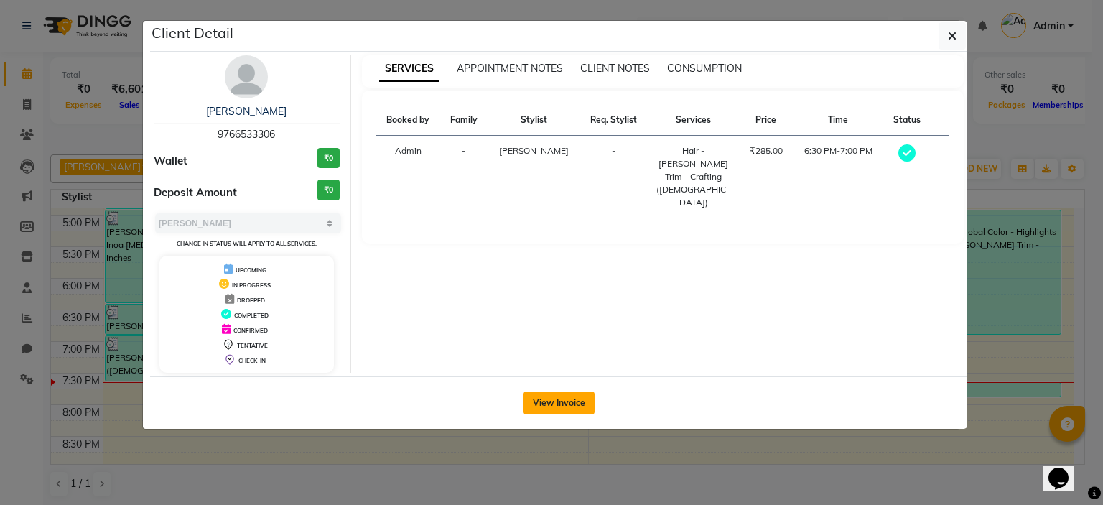
click at [551, 398] on button "View Invoice" at bounding box center [558, 402] width 71 height 23
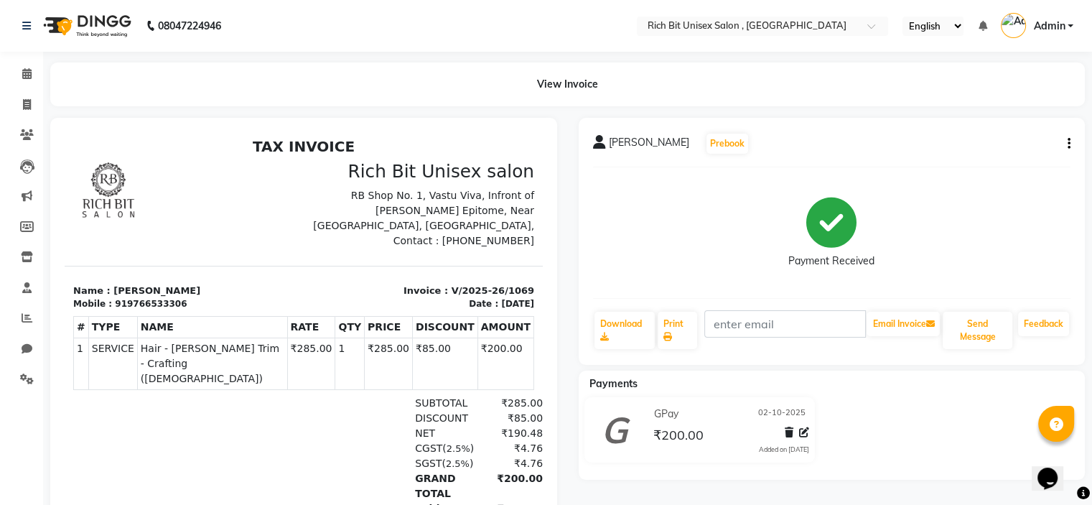
click at [1062, 143] on button "button" at bounding box center [1066, 143] width 9 height 15
click at [1003, 165] on div "Edit Invoice" at bounding box center [997, 162] width 98 height 18
select select "service"
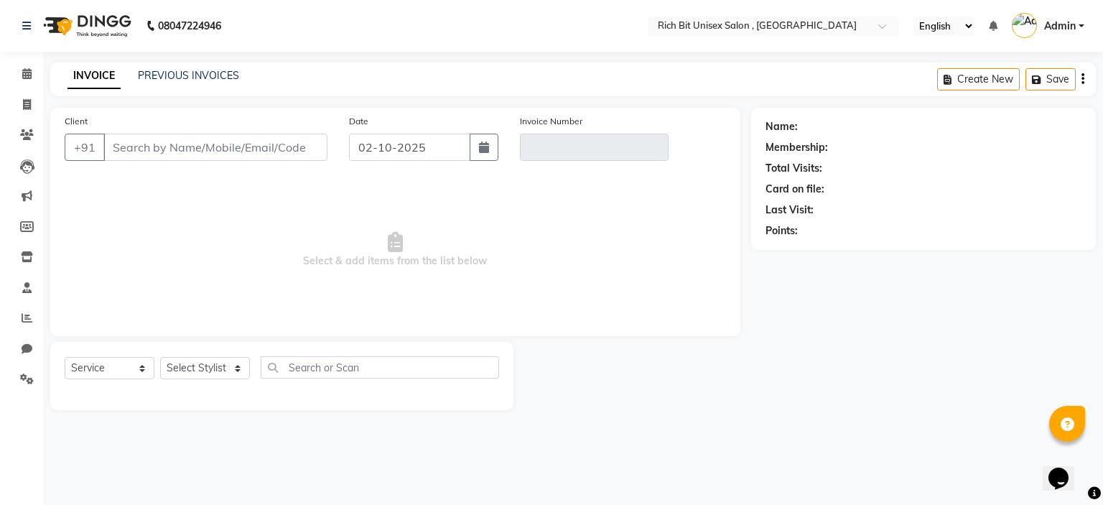
type input "9766533306"
type input "V/2025-26/1069"
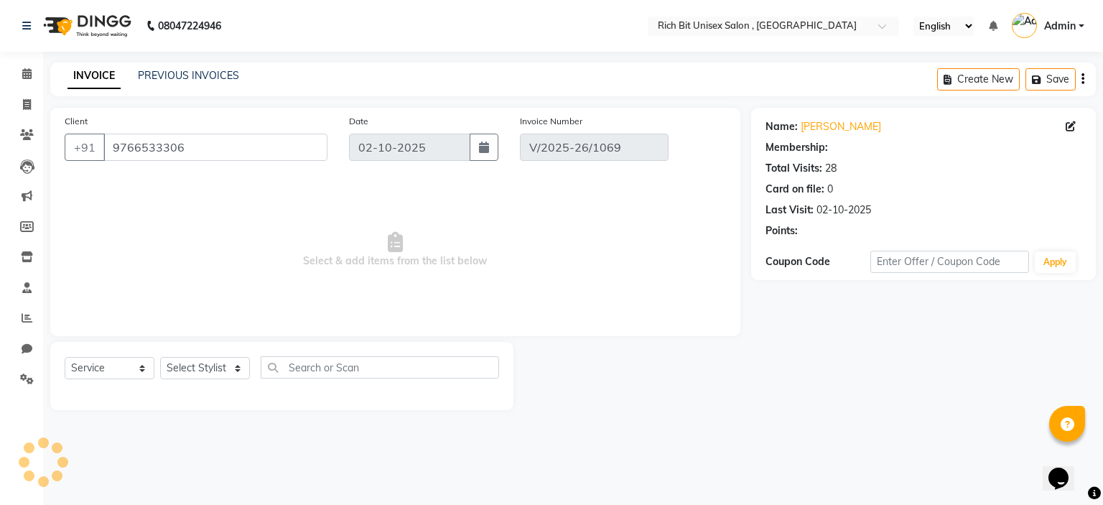
select select "select"
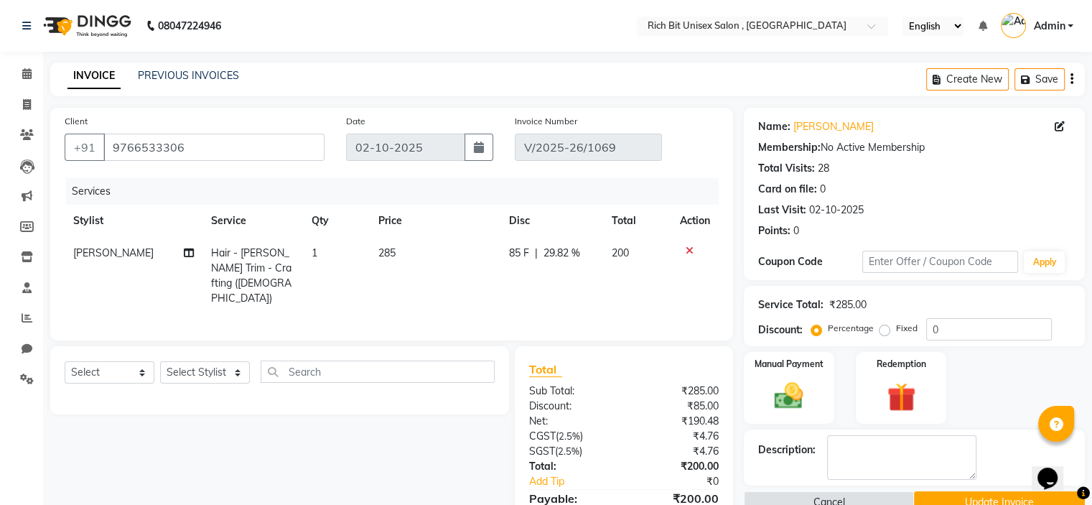
click at [95, 253] on span "[PERSON_NAME]" at bounding box center [113, 252] width 80 height 13
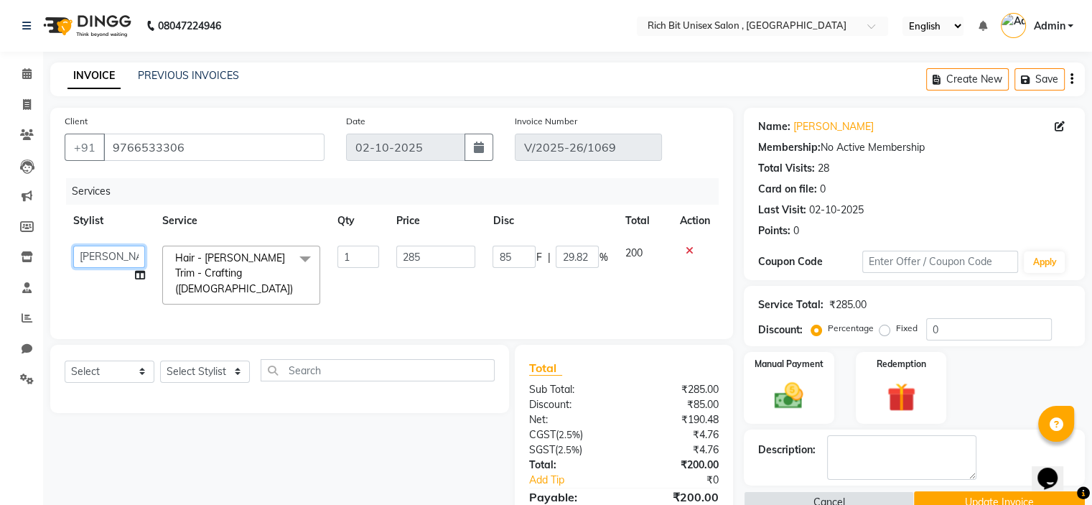
click at [95, 253] on select "[PERSON_NAME] [PERSON_NAME]" at bounding box center [109, 257] width 72 height 22
select select "70870"
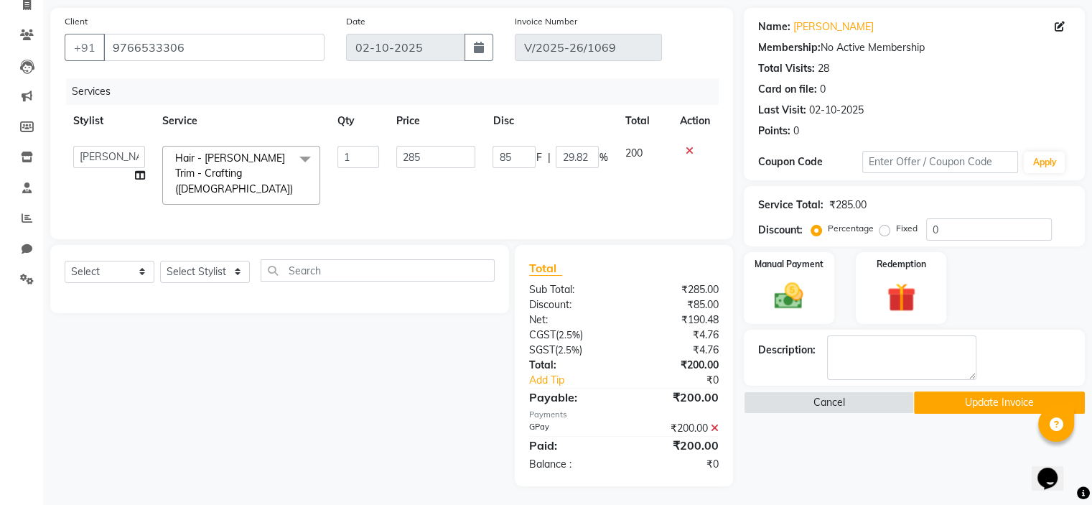
click at [969, 404] on button "Update Invoice" at bounding box center [999, 402] width 171 height 22
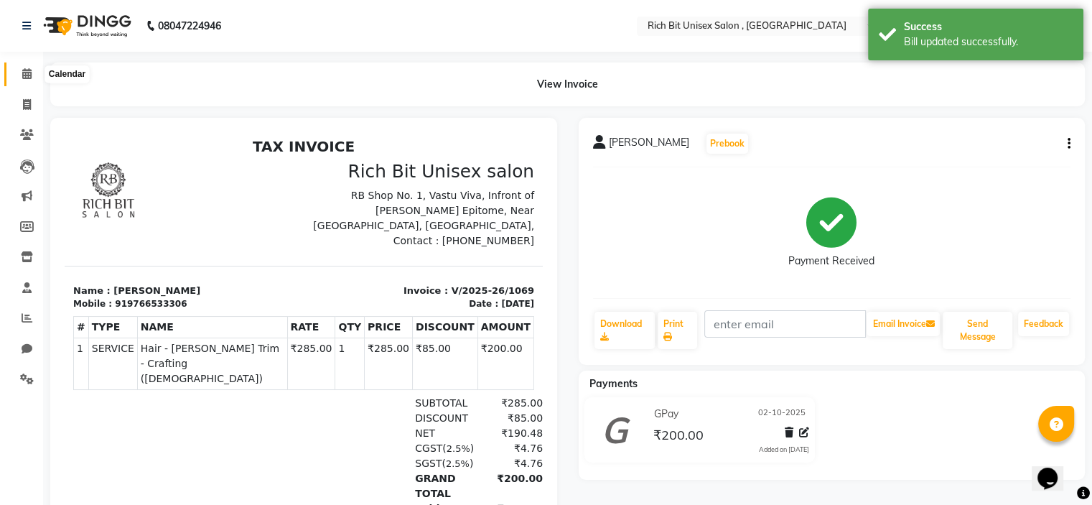
click at [22, 71] on icon at bounding box center [26, 73] width 9 height 11
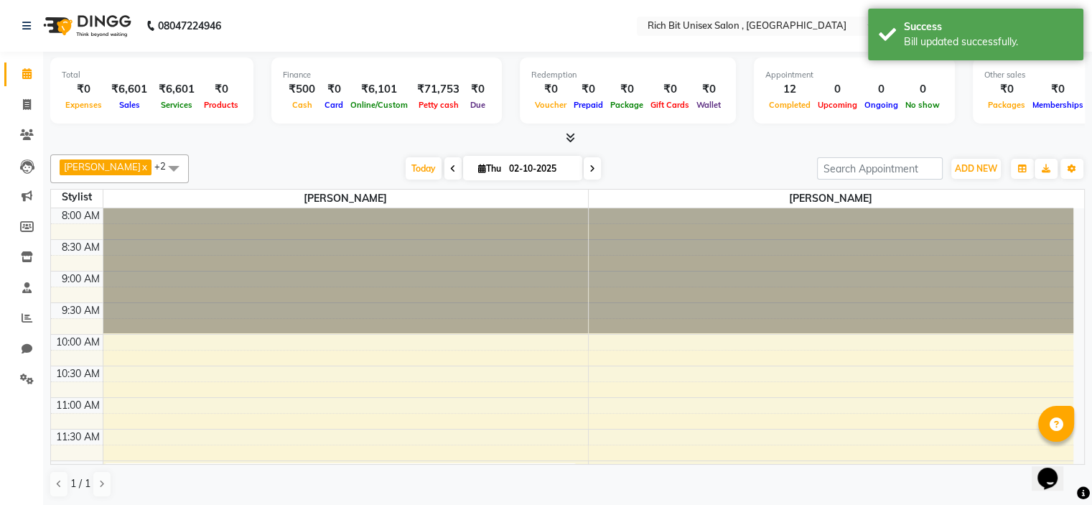
click at [485, 163] on span "Thu" at bounding box center [490, 168] width 30 height 11
select select "10"
select select "2025"
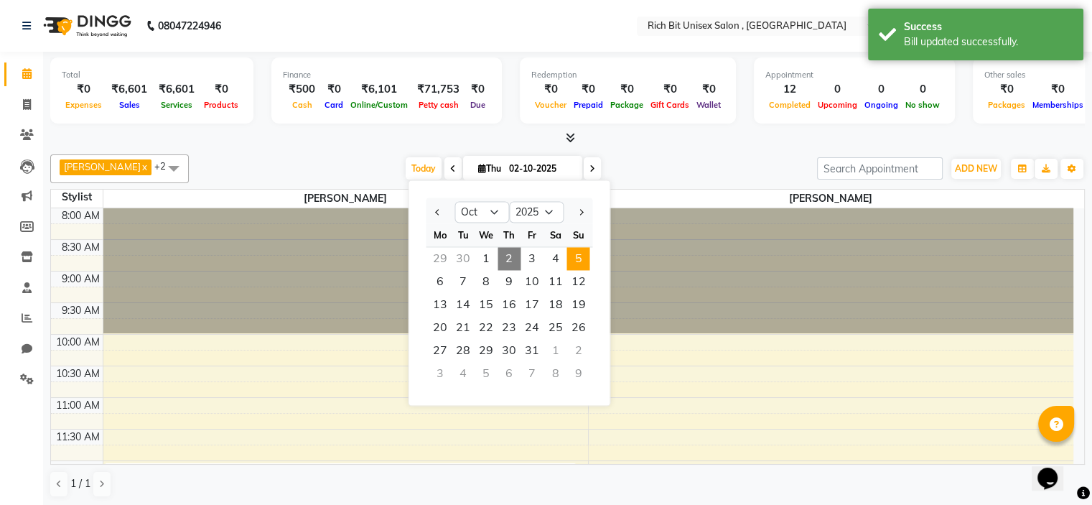
click at [577, 256] on span "5" at bounding box center [578, 258] width 23 height 23
type input "05-10-2025"
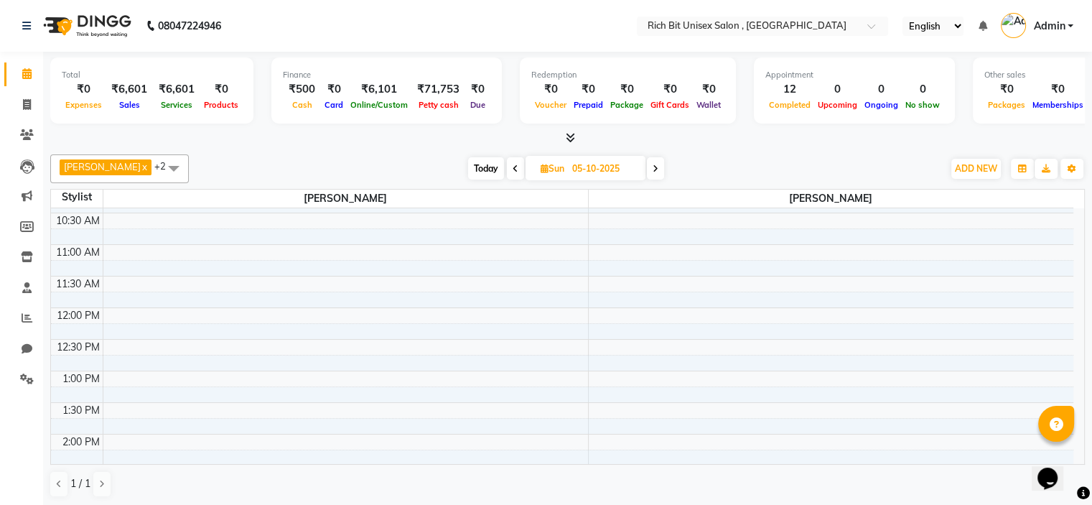
scroll to position [146, 0]
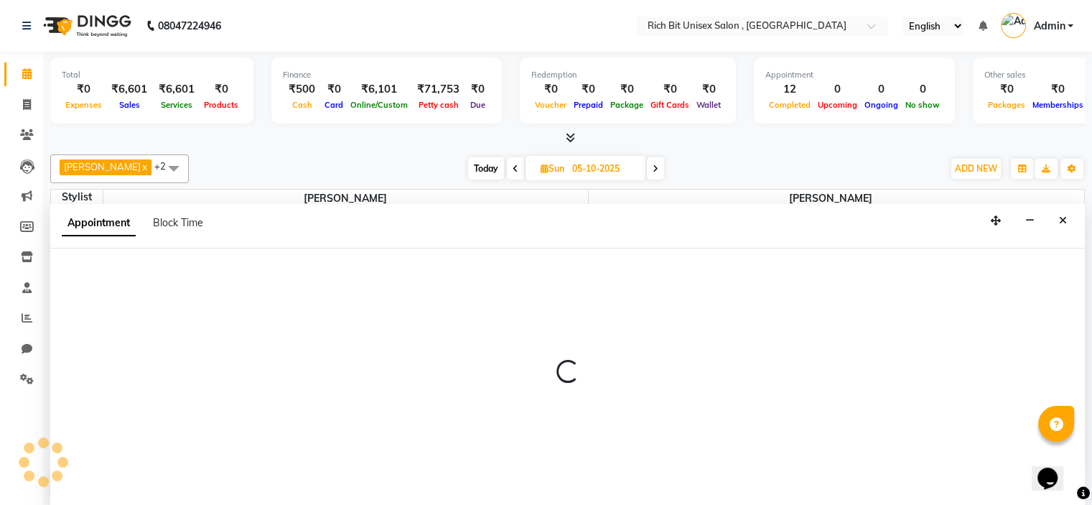
scroll to position [0, 0]
select select "70823"
select select "660"
select select "tentative"
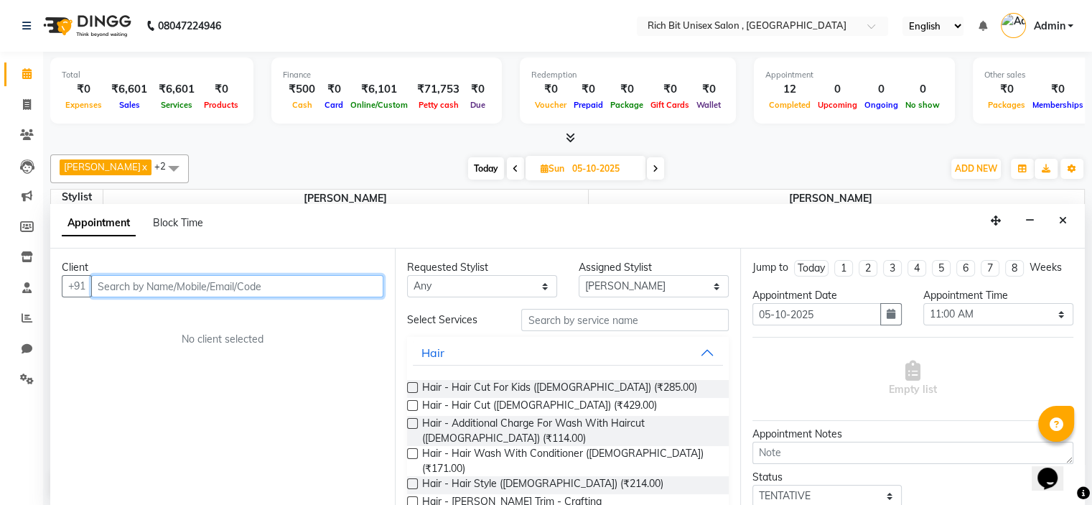
click at [112, 287] on input "text" at bounding box center [237, 286] width 292 height 22
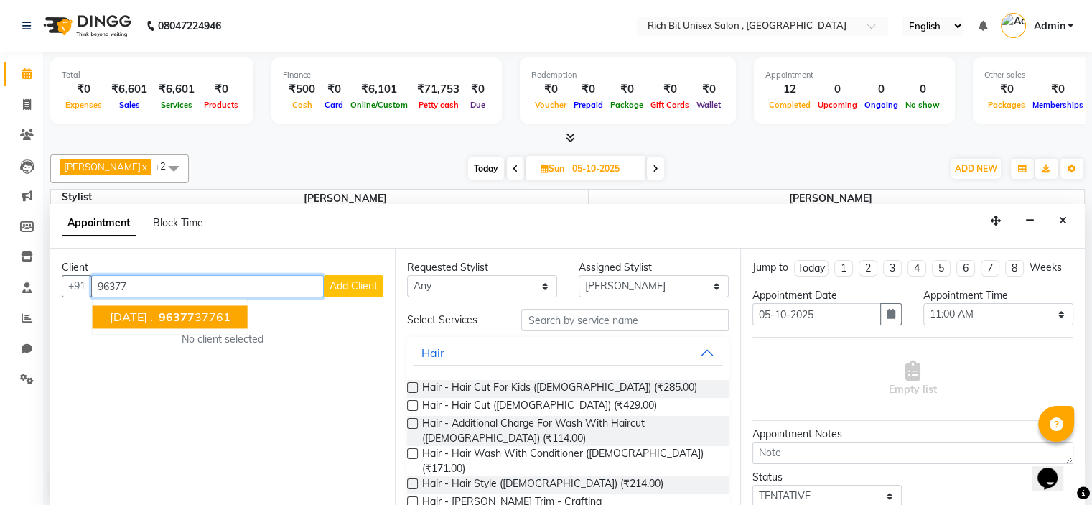
click at [134, 316] on span "[DATE] ." at bounding box center [131, 316] width 43 height 14
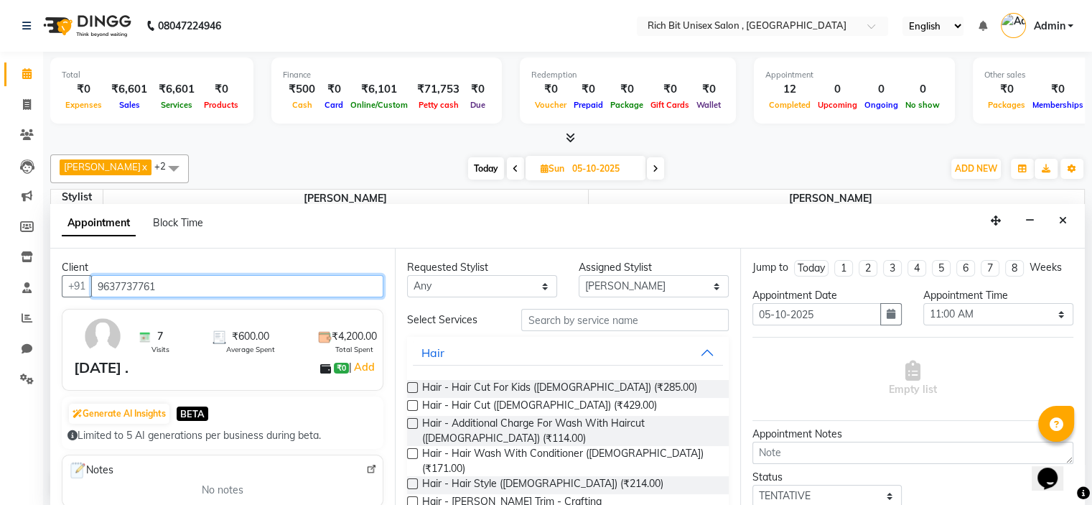
type input "9637737761"
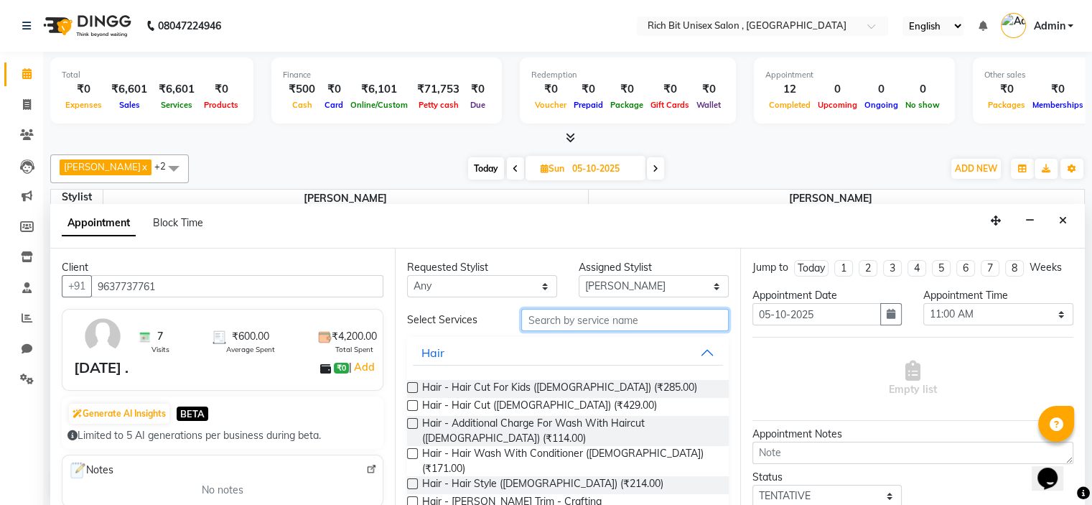
click at [562, 319] on input "text" at bounding box center [624, 320] width 207 height 22
click at [414, 404] on label at bounding box center [412, 405] width 11 height 11
click at [414, 404] on input "checkbox" at bounding box center [411, 406] width 9 height 9
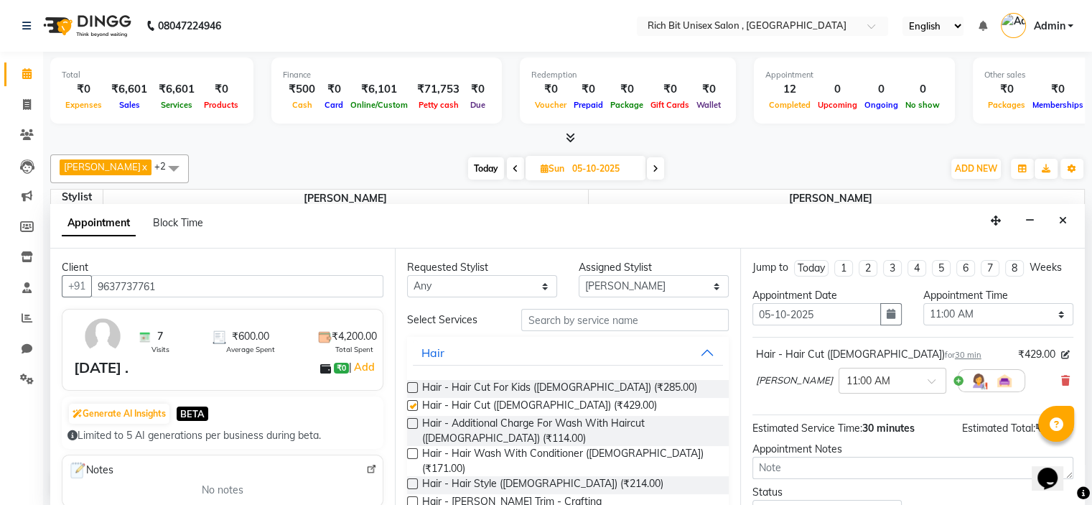
checkbox input "false"
click at [408, 496] on label at bounding box center [412, 501] width 11 height 11
click at [408, 498] on input "checkbox" at bounding box center [411, 502] width 9 height 9
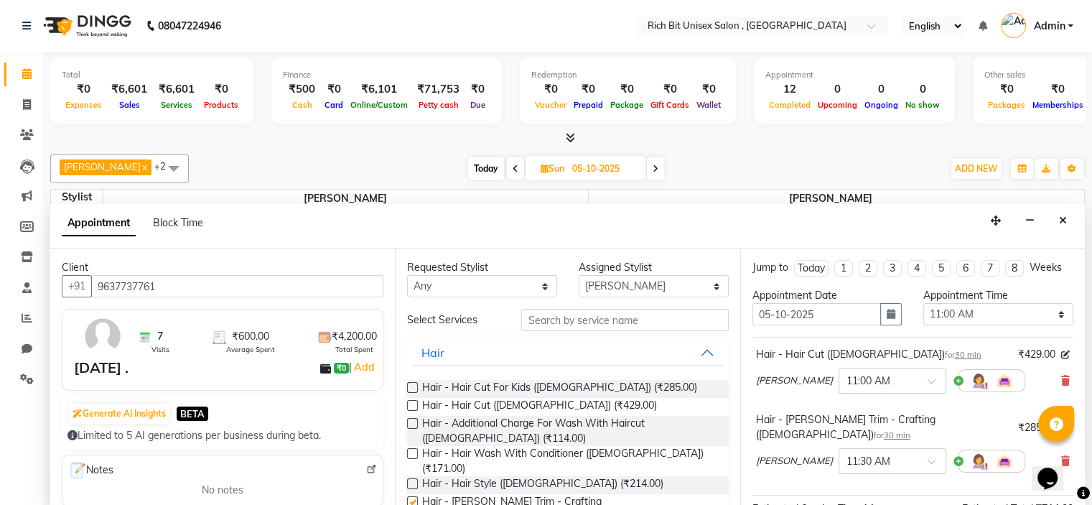
checkbox input "false"
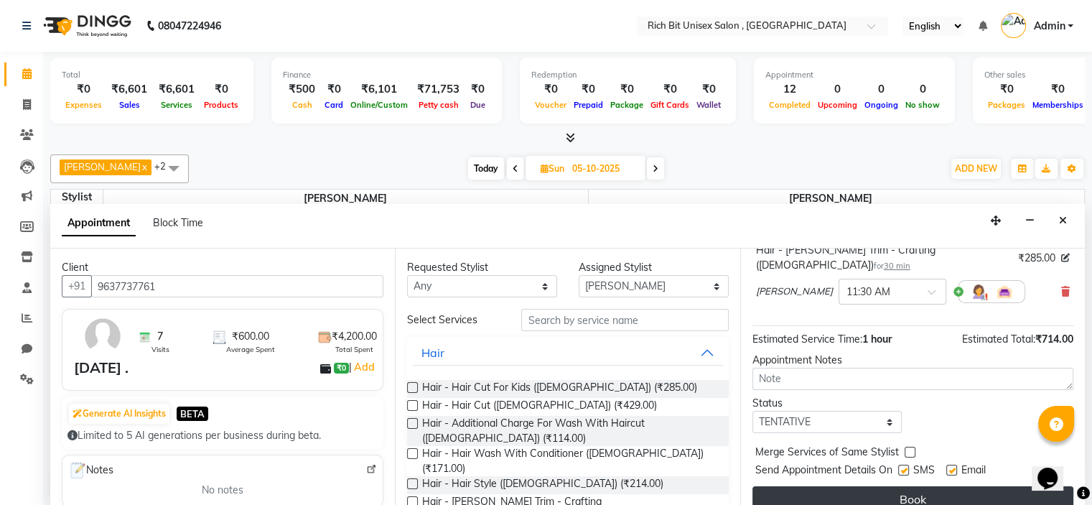
click at [867, 488] on button "Book" at bounding box center [913, 499] width 321 height 26
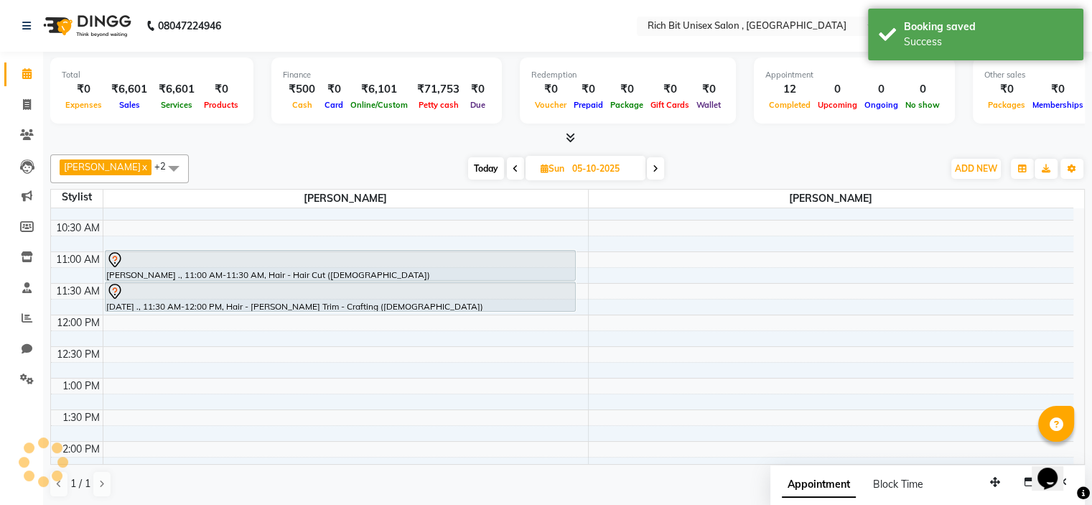
scroll to position [0, 0]
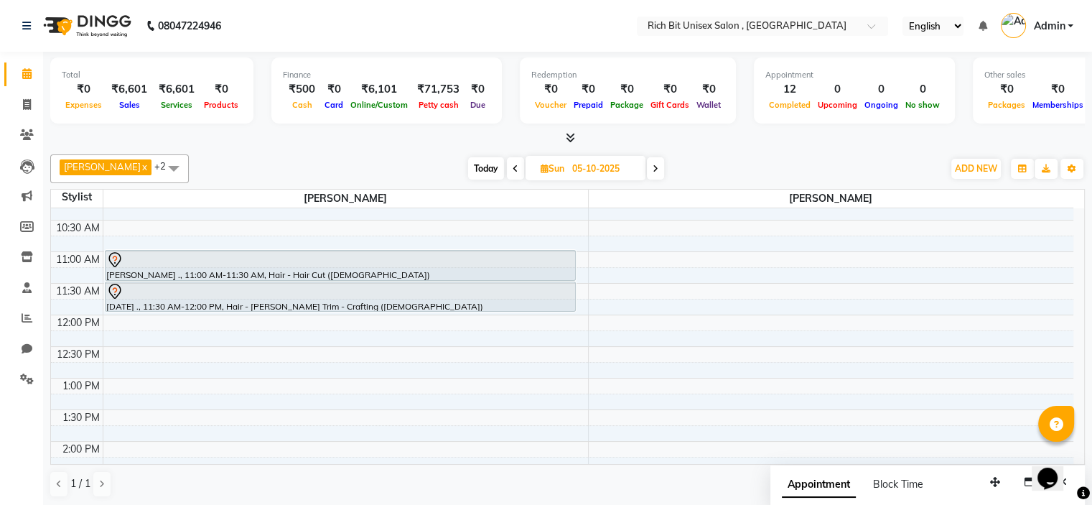
click at [477, 169] on span "Today" at bounding box center [486, 168] width 36 height 22
type input "02-10-2025"
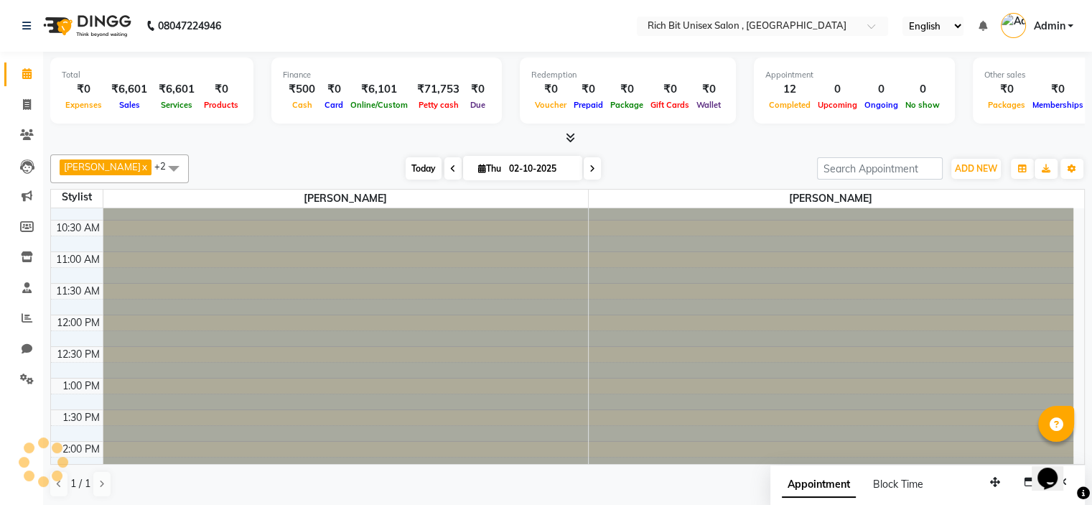
scroll to position [682, 0]
